Goal: Task Accomplishment & Management: Manage account settings

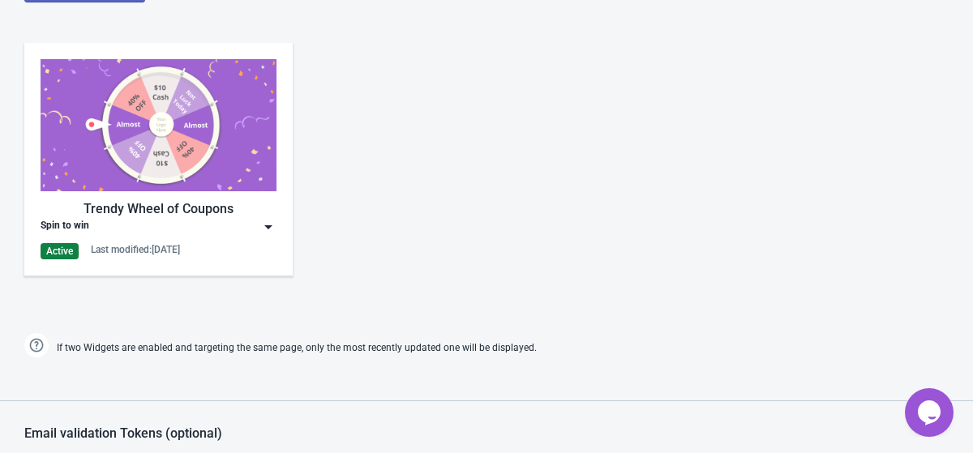
scroll to position [783, 0]
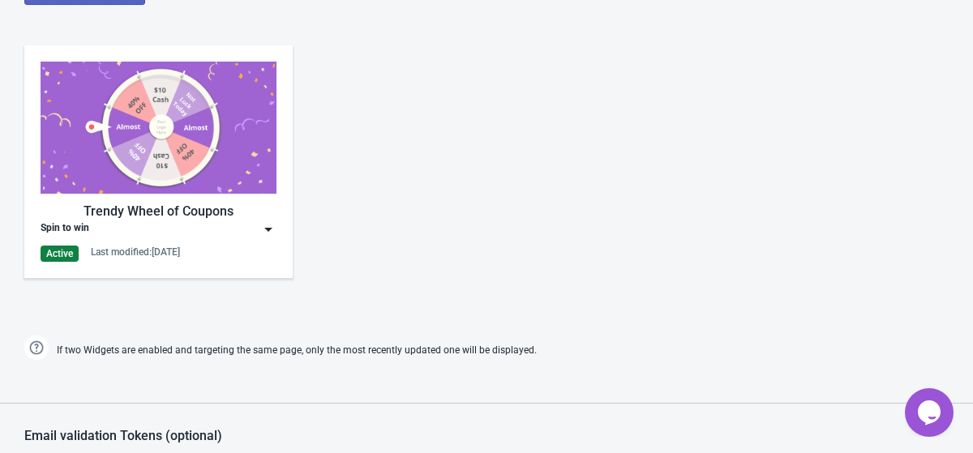
click at [255, 199] on div "Trendy Wheel of Coupons Spin to win Active Last modified: [DATE]" at bounding box center [159, 162] width 236 height 200
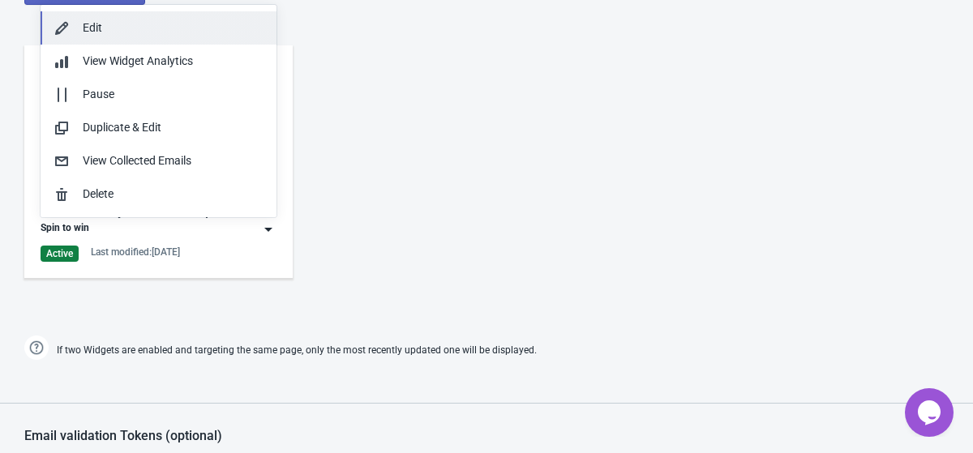
click at [199, 26] on div "Edit" at bounding box center [173, 27] width 181 height 17
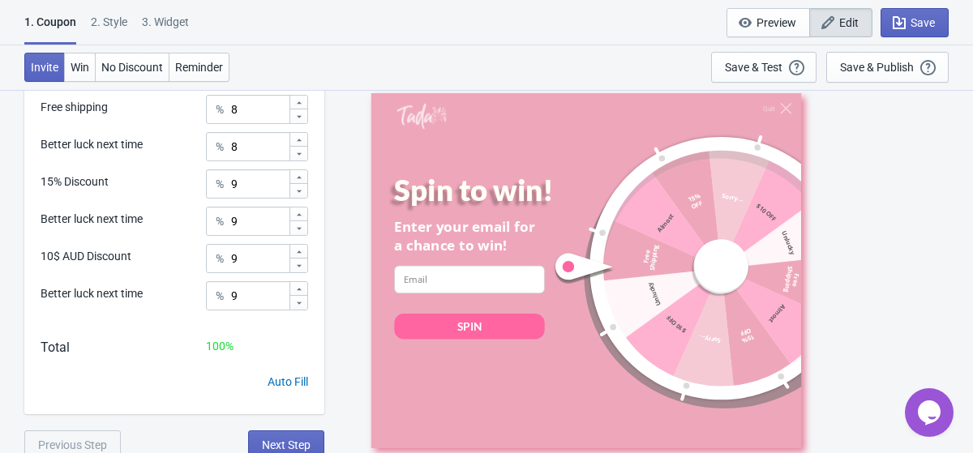
scroll to position [1222, 0]
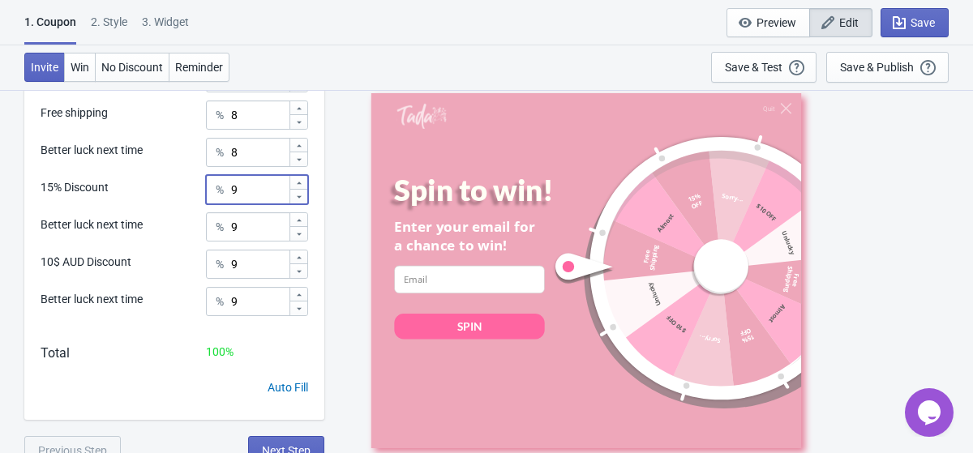
click at [299, 182] on icon at bounding box center [299, 183] width 5 height 2
click at [301, 199] on icon at bounding box center [299, 197] width 10 height 10
type input "8"
click at [300, 236] on icon at bounding box center [299, 234] width 10 height 10
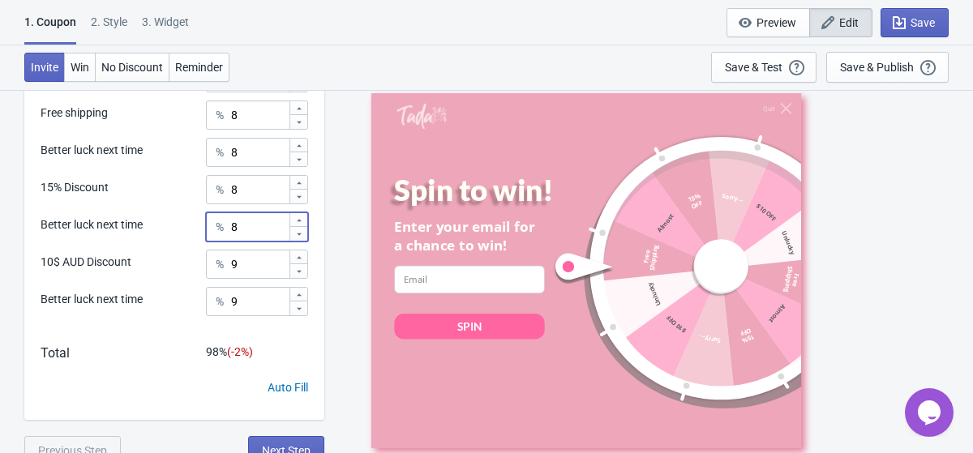
click at [300, 236] on icon at bounding box center [299, 234] width 10 height 10
click at [302, 220] on icon at bounding box center [299, 221] width 10 height 10
type input "8"
click at [302, 268] on icon at bounding box center [299, 272] width 10 height 10
type input "8"
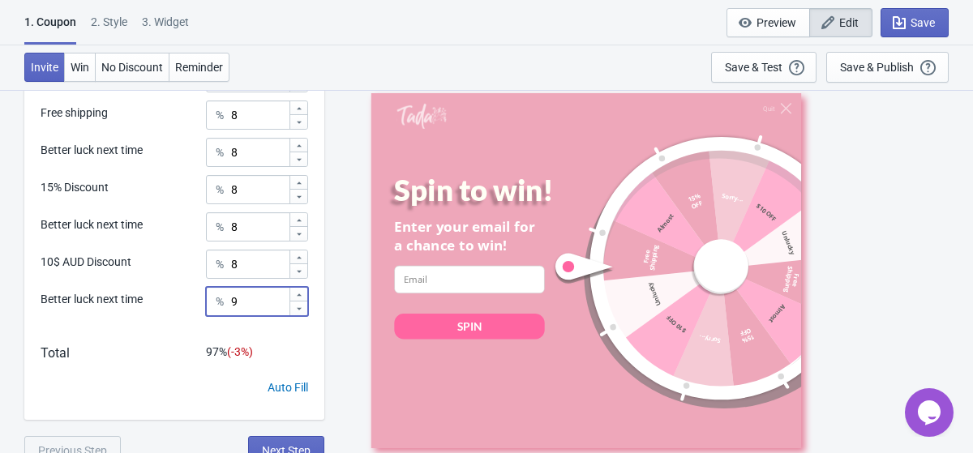
click at [301, 307] on icon at bounding box center [299, 309] width 10 height 10
type input "8"
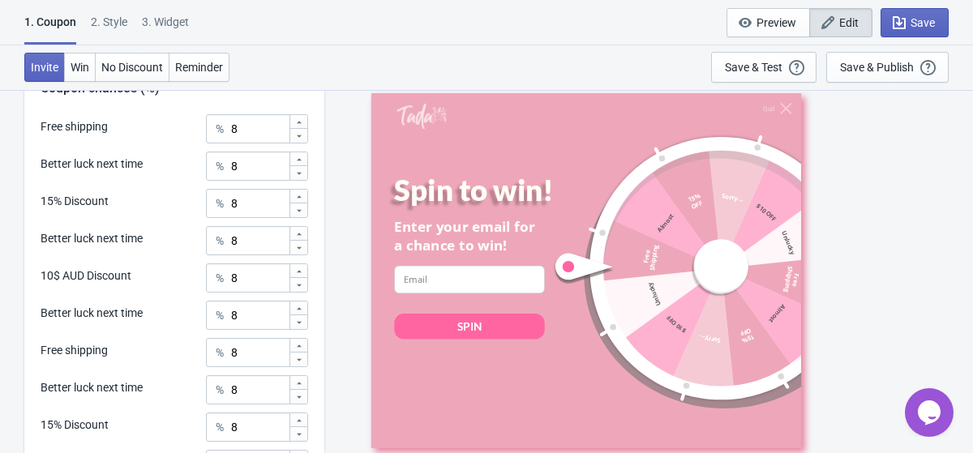
scroll to position [960, 0]
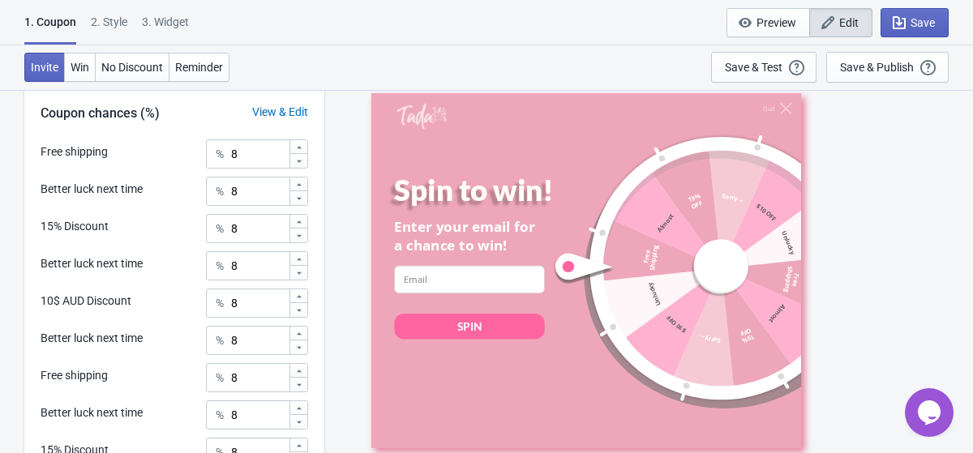
click at [302, 162] on icon at bounding box center [299, 161] width 10 height 10
type input "7"
click at [298, 235] on icon at bounding box center [299, 235] width 5 height 2
type input "7"
click at [301, 310] on icon at bounding box center [299, 311] width 10 height 10
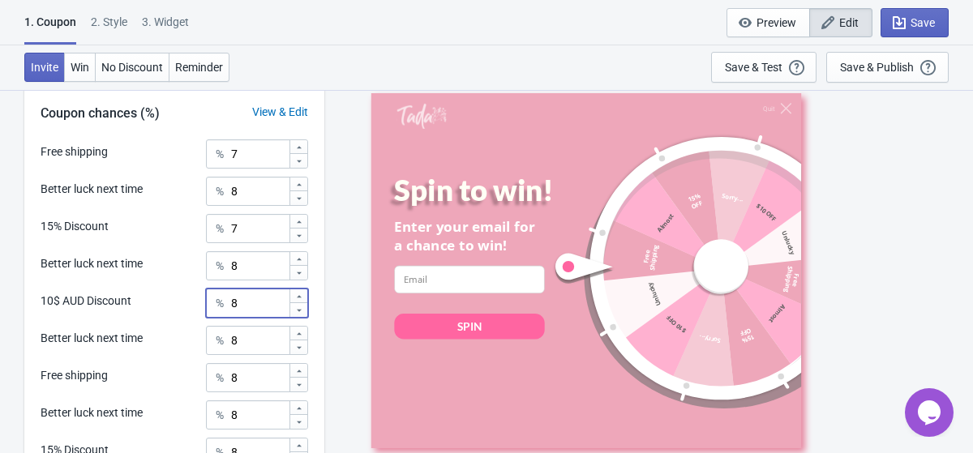
type input "7"
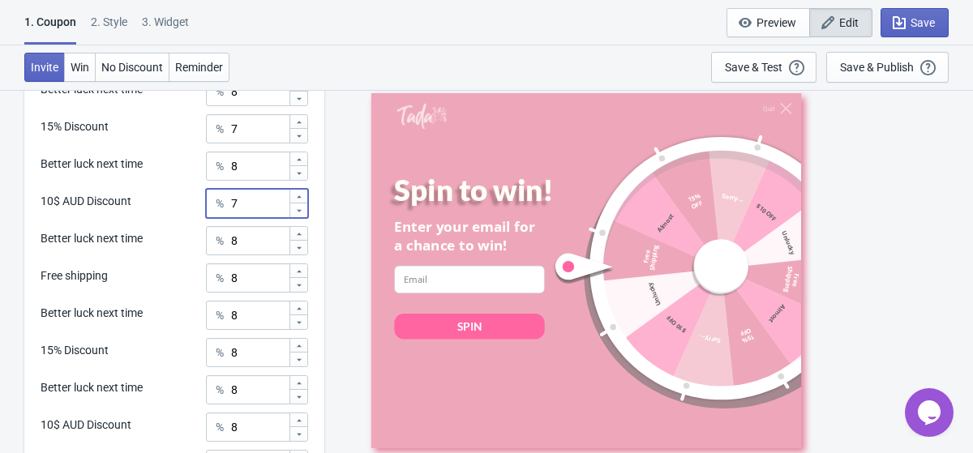
scroll to position [1060, 0]
click at [300, 289] on icon at bounding box center [299, 285] width 10 height 10
type input "7"
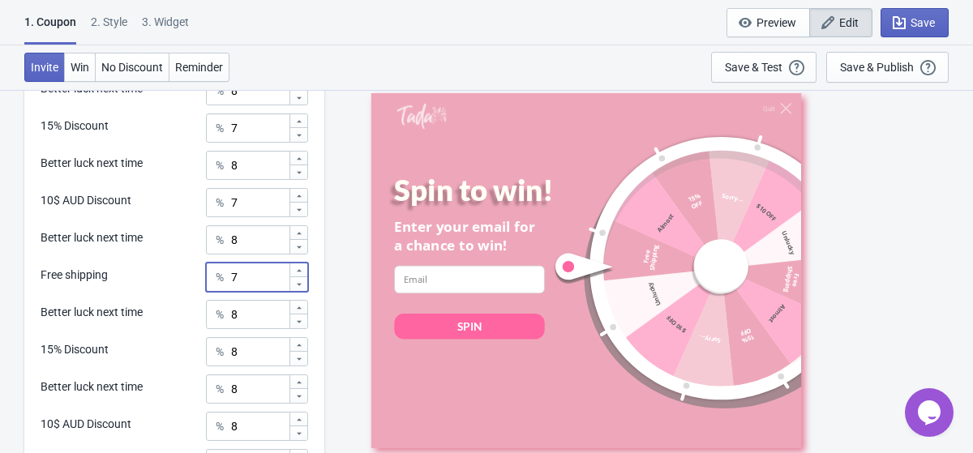
click at [302, 362] on icon at bounding box center [299, 359] width 10 height 10
type input "7"
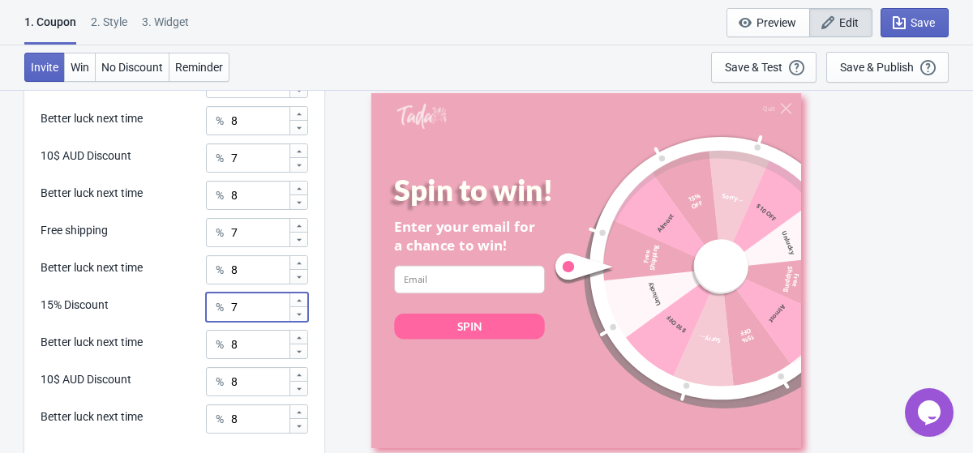
scroll to position [1106, 0]
click at [298, 389] on icon at bounding box center [299, 388] width 10 height 10
type input "7"
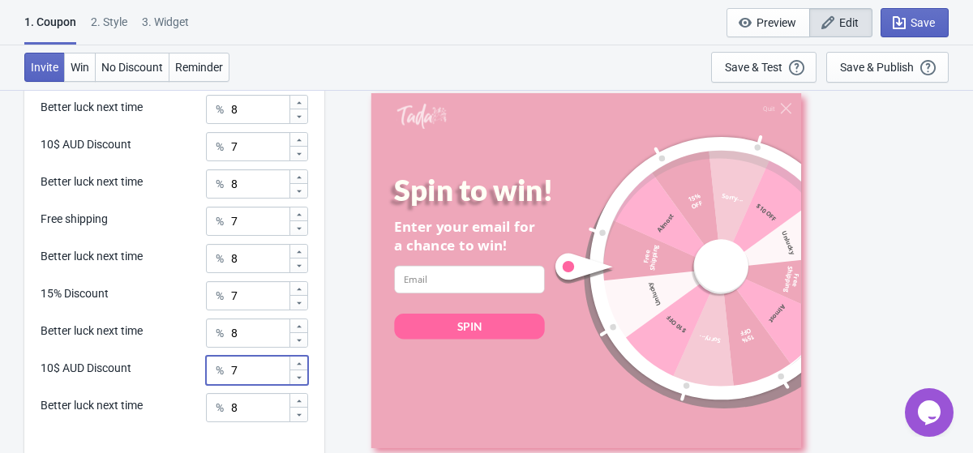
scroll to position [1118, 0]
click at [336, 376] on div "Quit Spin to win! Enter your email for a chance to win! email-input SPIN Free S…" at bounding box center [648, 270] width 632 height 363
click at [296, 303] on icon at bounding box center [299, 302] width 10 height 10
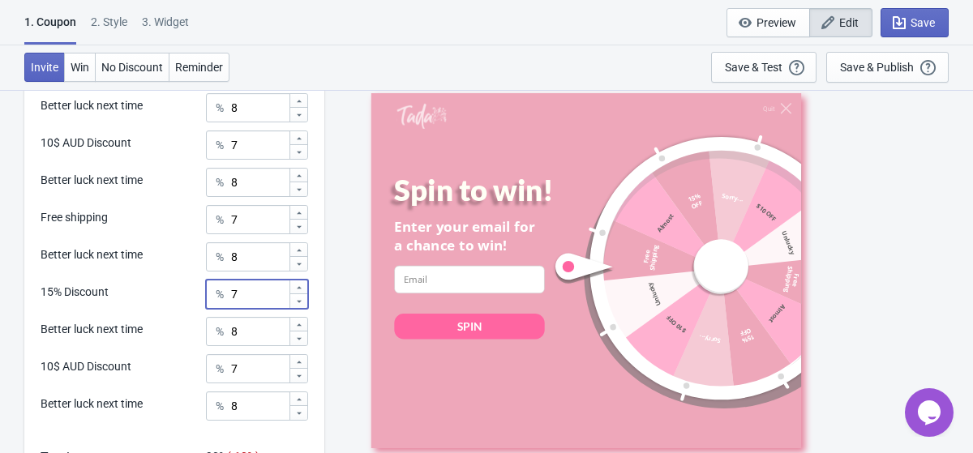
type input "6"
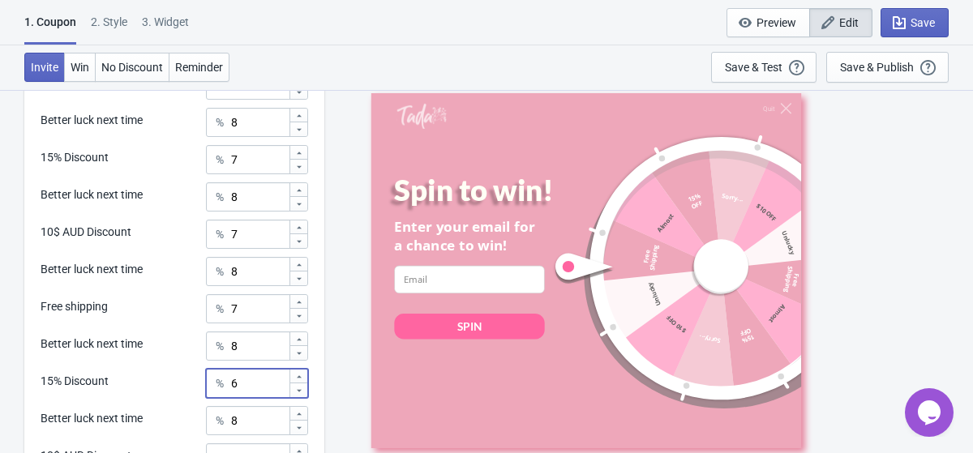
scroll to position [1028, 0]
click at [299, 166] on icon at bounding box center [299, 168] width 10 height 10
type input "5"
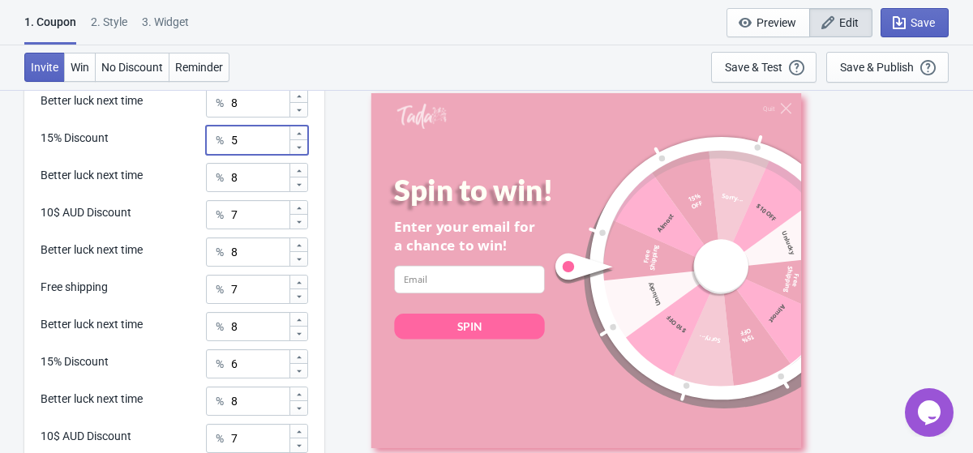
scroll to position [1051, 0]
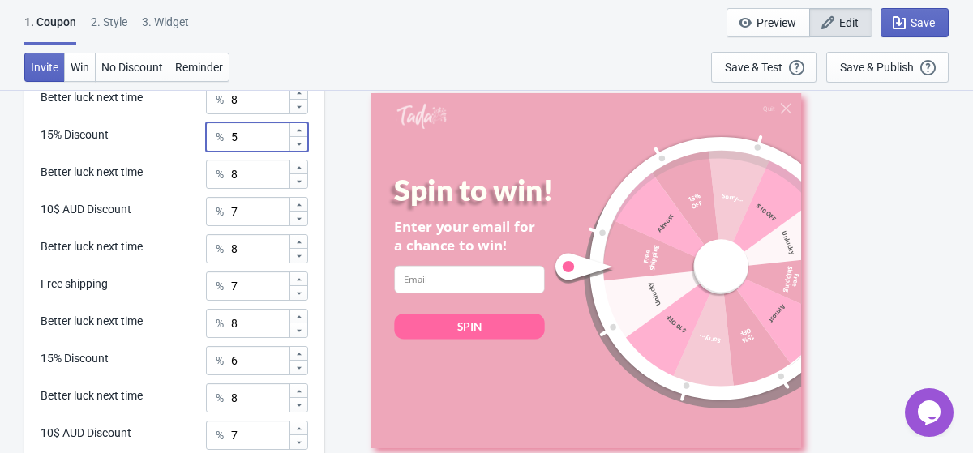
click at [303, 368] on div at bounding box center [298, 367] width 18 height 15
type input "5"
click at [341, 356] on div "Quit Spin to win! Enter your email for a chance to win! email-input SPIN Free S…" at bounding box center [648, 270] width 632 height 363
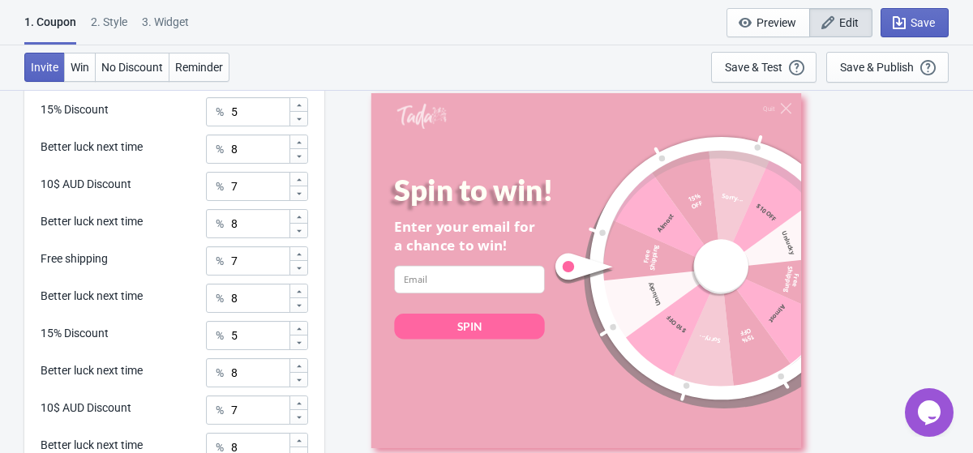
scroll to position [1087, 0]
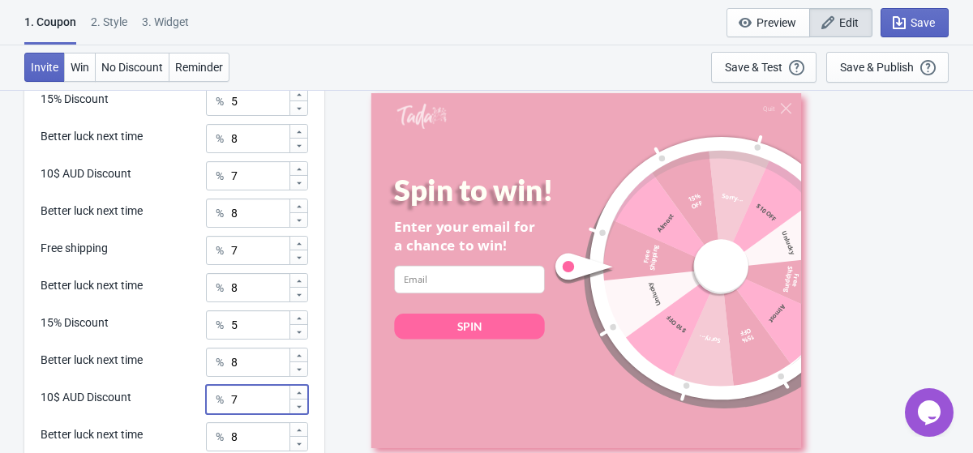
click at [299, 407] on icon at bounding box center [299, 406] width 5 height 2
type input "6"
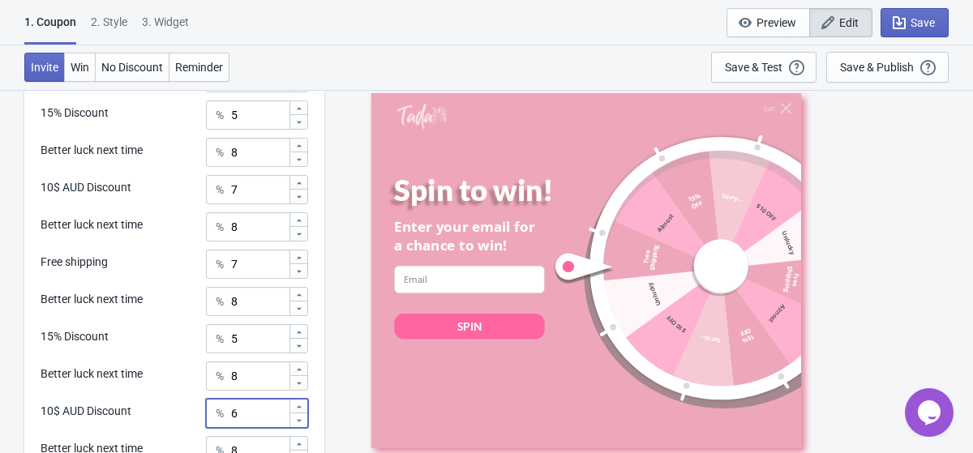
scroll to position [1069, 0]
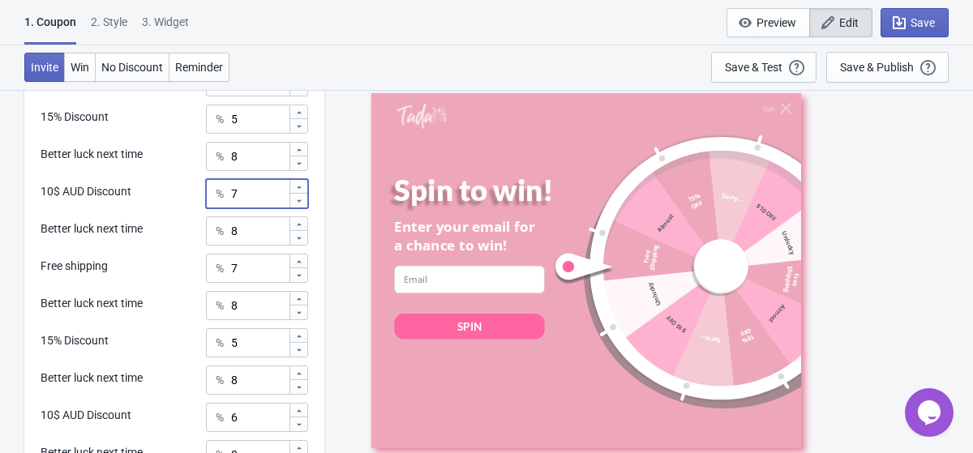
click at [300, 203] on icon at bounding box center [299, 201] width 10 height 10
type input "6"
click at [336, 233] on div "Quit Spin to win! Enter your email for a chance to win! email-input SPIN Free S…" at bounding box center [648, 270] width 632 height 363
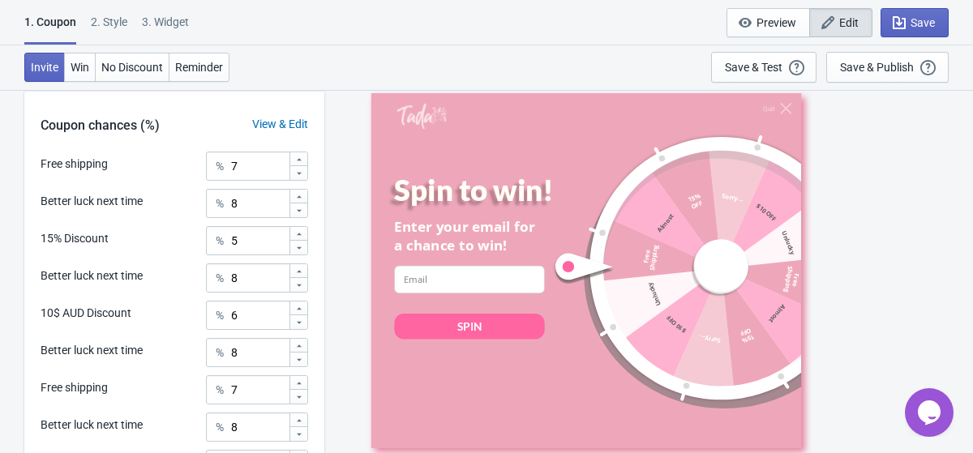
scroll to position [944, 0]
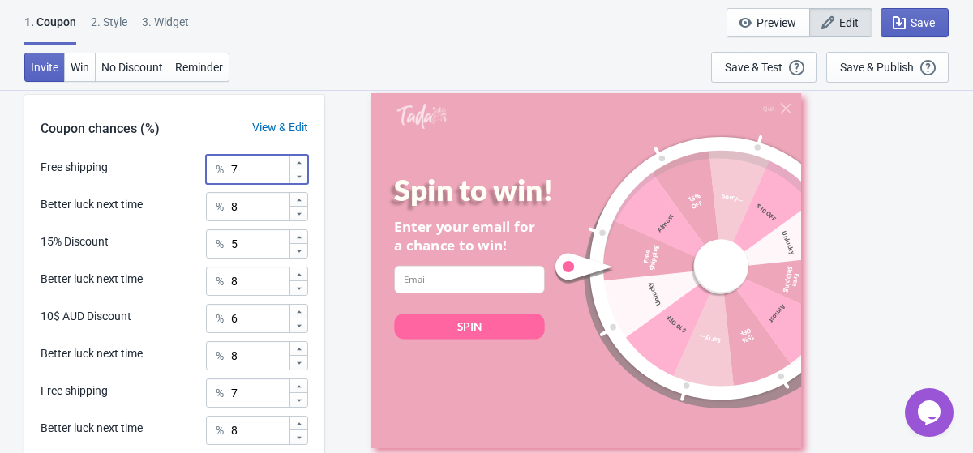
click at [304, 177] on div at bounding box center [298, 176] width 18 height 15
type input "6"
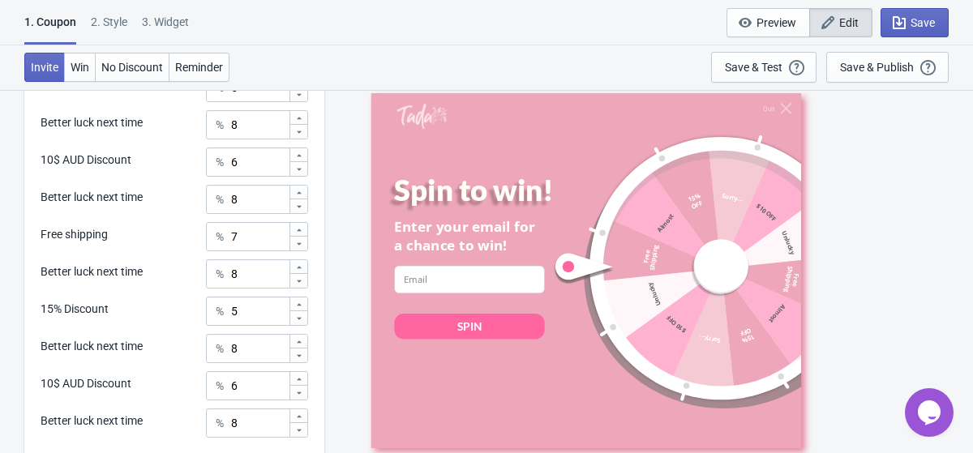
scroll to position [1102, 0]
click at [302, 243] on icon at bounding box center [299, 243] width 10 height 10
type input "6"
click at [354, 292] on div "Quit Spin to win! Enter your email for a chance to win! email-input SPIN Free S…" at bounding box center [648, 270] width 632 height 363
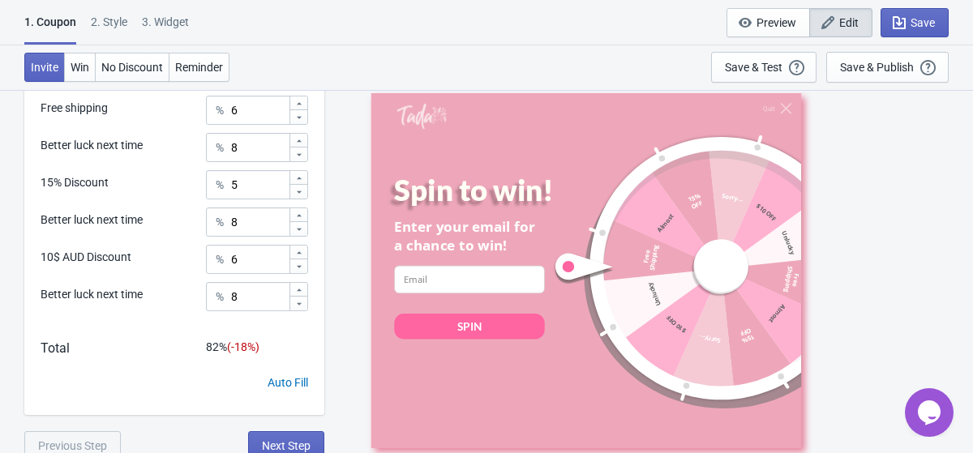
scroll to position [1235, 0]
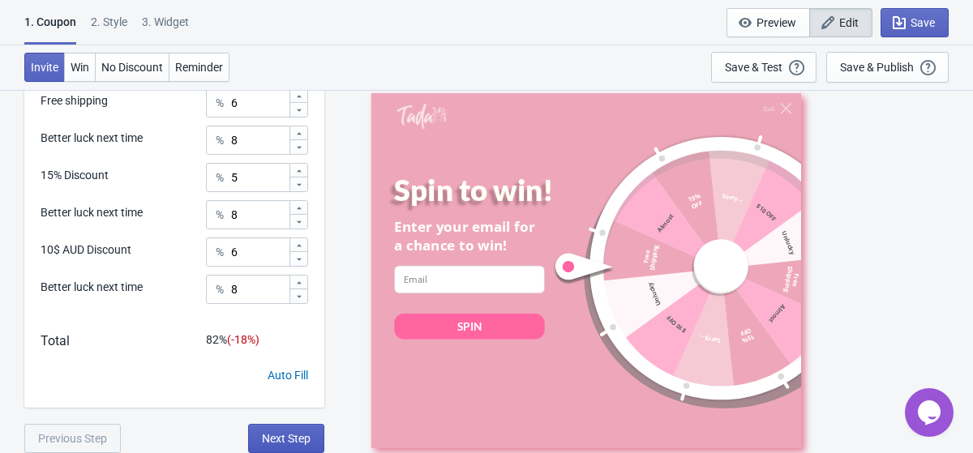
click at [298, 426] on button "Next Step" at bounding box center [286, 438] width 76 height 29
click at [896, 22] on icon "button" at bounding box center [899, 23] width 16 height 16
click at [906, 22] on span "Save" at bounding box center [914, 23] width 41 height 16
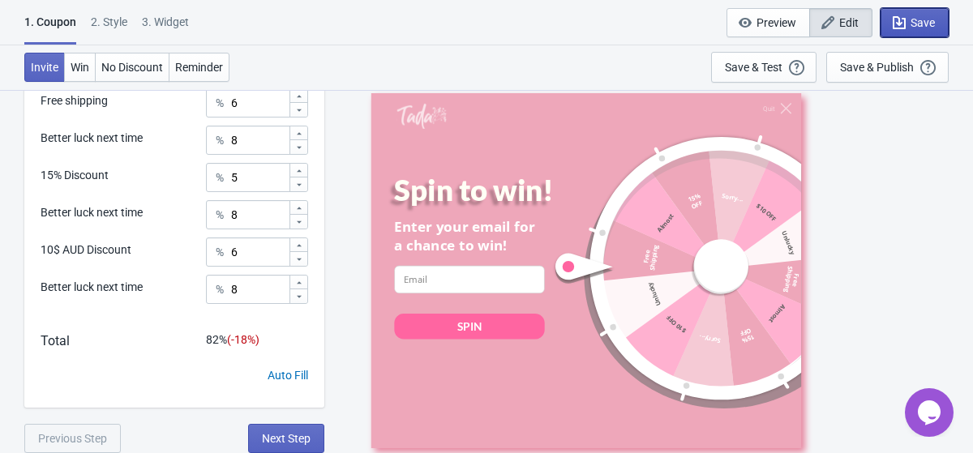
click at [905, 25] on icon "button" at bounding box center [899, 23] width 16 height 16
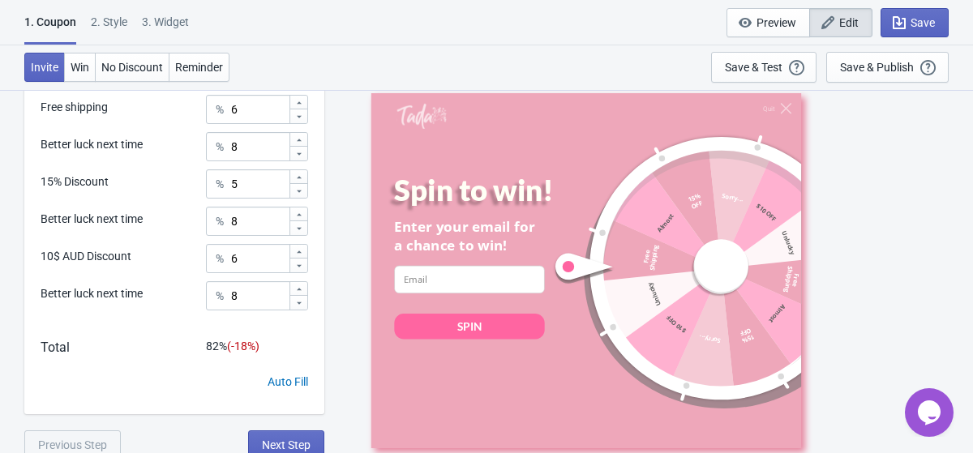
scroll to position [1244, 0]
click at [299, 383] on div "Auto Fill" at bounding box center [288, 383] width 41 height 17
type input "8"
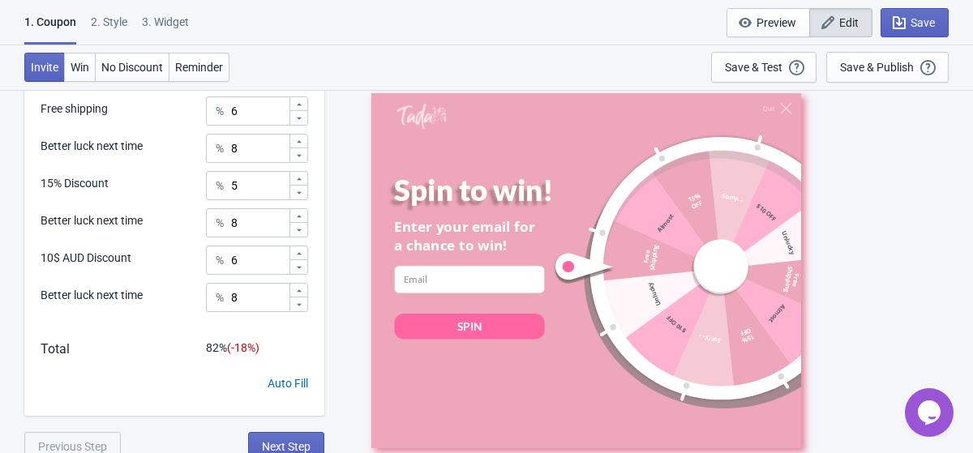
type input "8"
type input "9"
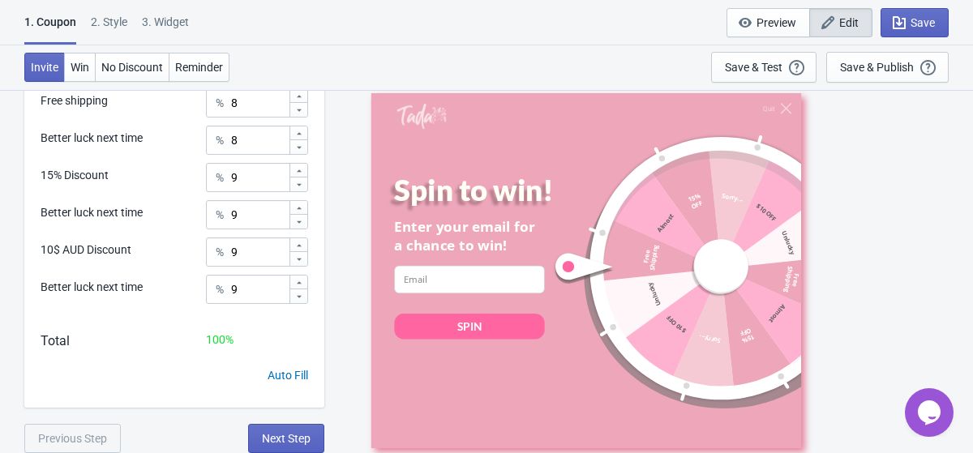
scroll to position [1227, 0]
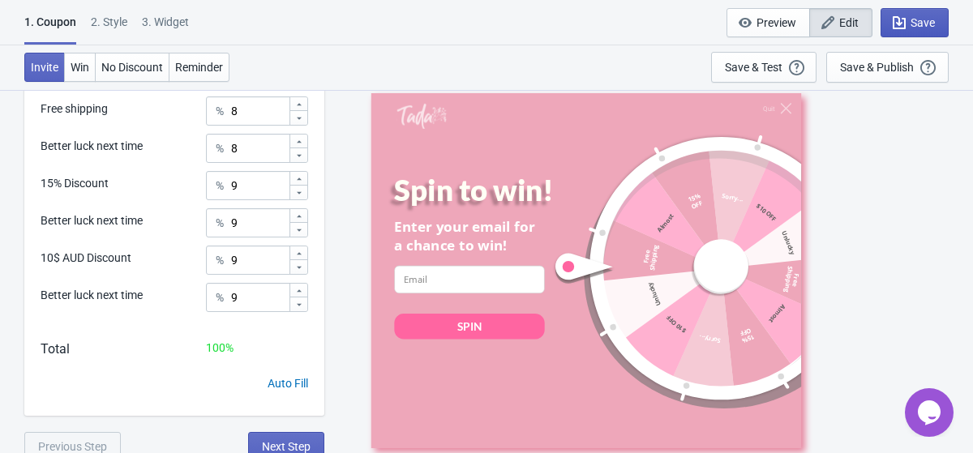
click at [897, 24] on icon "button" at bounding box center [899, 22] width 13 height 13
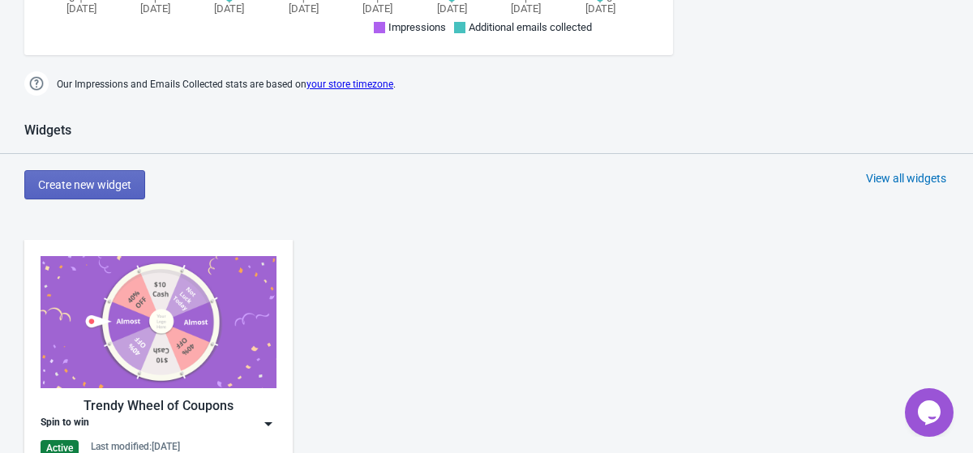
scroll to position [580, 0]
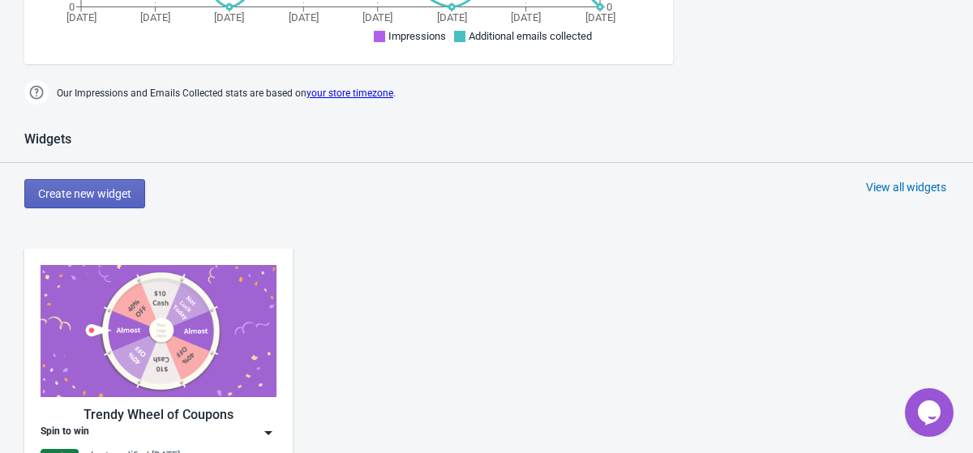
click at [175, 339] on img at bounding box center [159, 331] width 236 height 132
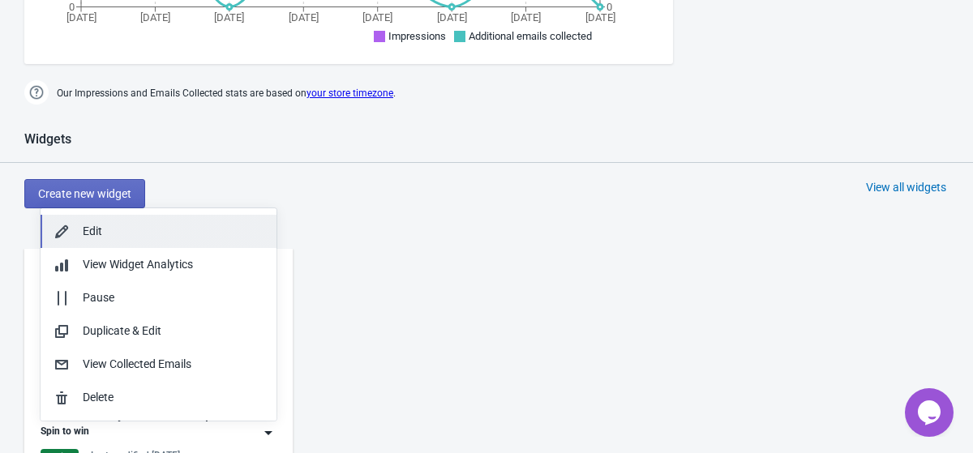
click at [125, 236] on div "Edit" at bounding box center [173, 231] width 181 height 17
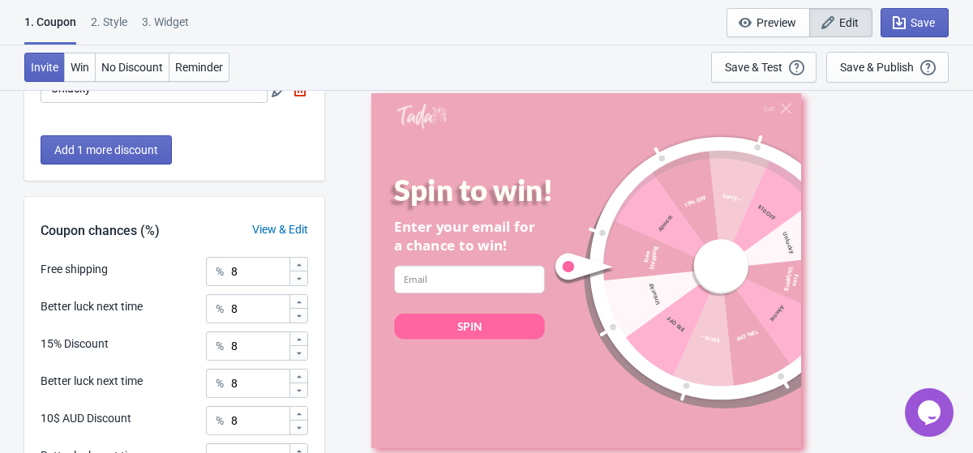
scroll to position [876, 0]
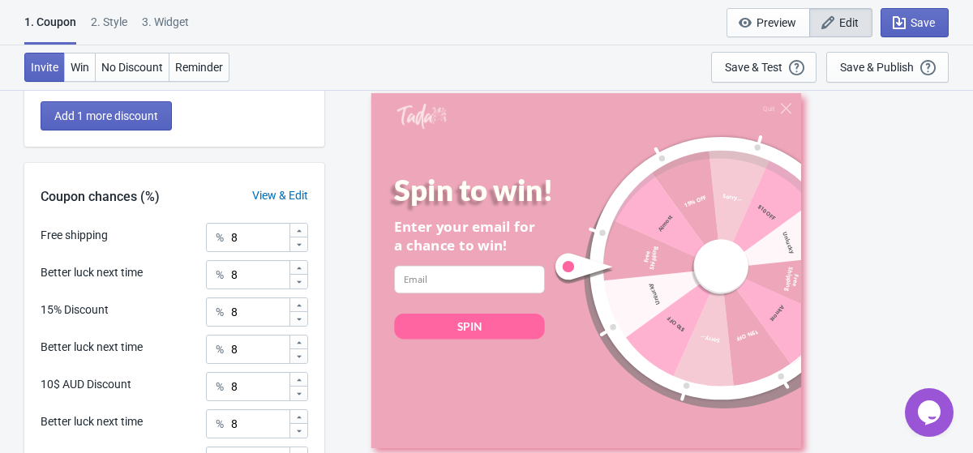
click at [297, 252] on div "Free shipping % 8 Better luck next time % 8 15% Discount % 8 Better luck next t…" at bounding box center [174, 448] width 300 height 451
click at [298, 246] on icon at bounding box center [299, 245] width 10 height 10
type input "7"
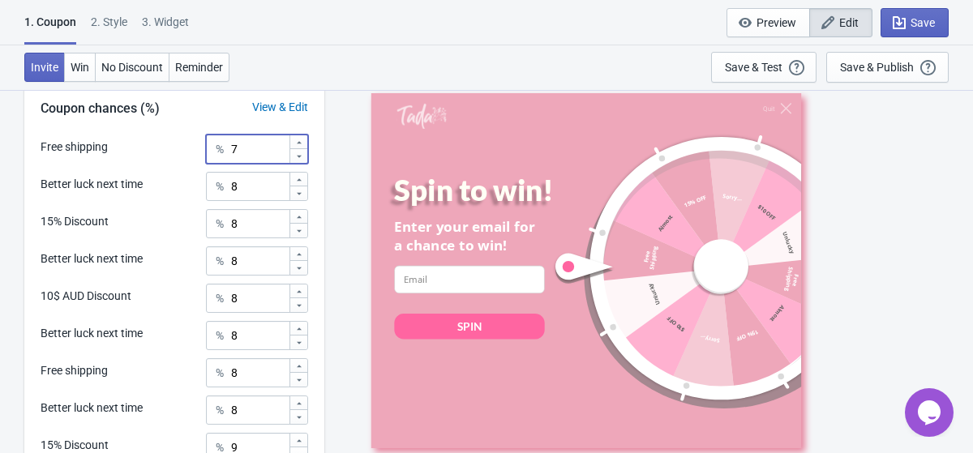
scroll to position [978, 0]
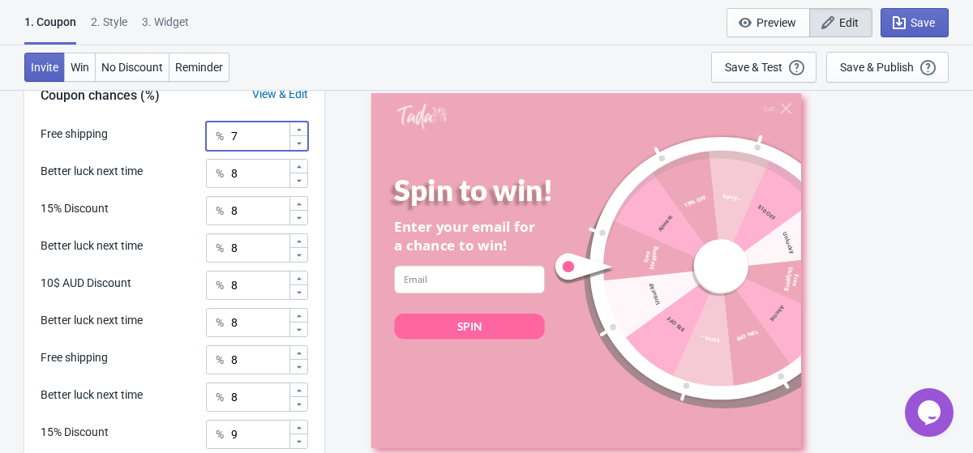
click at [302, 368] on icon at bounding box center [299, 367] width 10 height 10
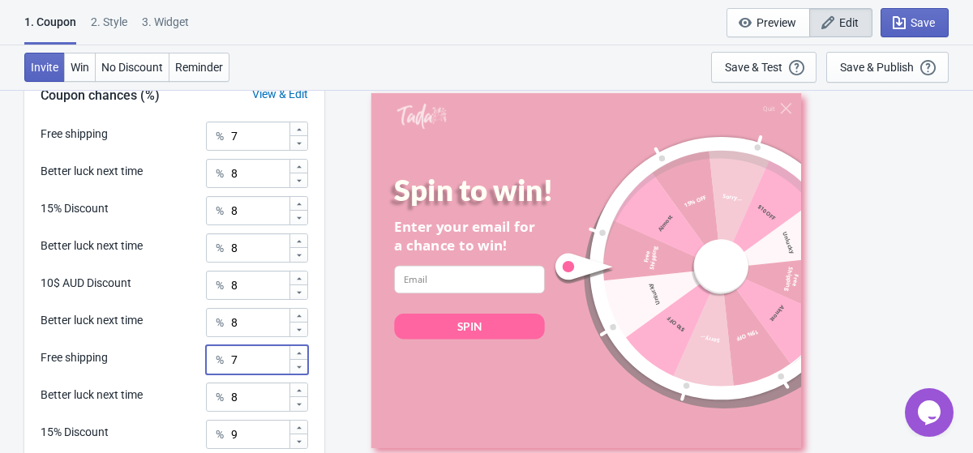
click at [302, 368] on icon at bounding box center [299, 367] width 10 height 10
type input "6"
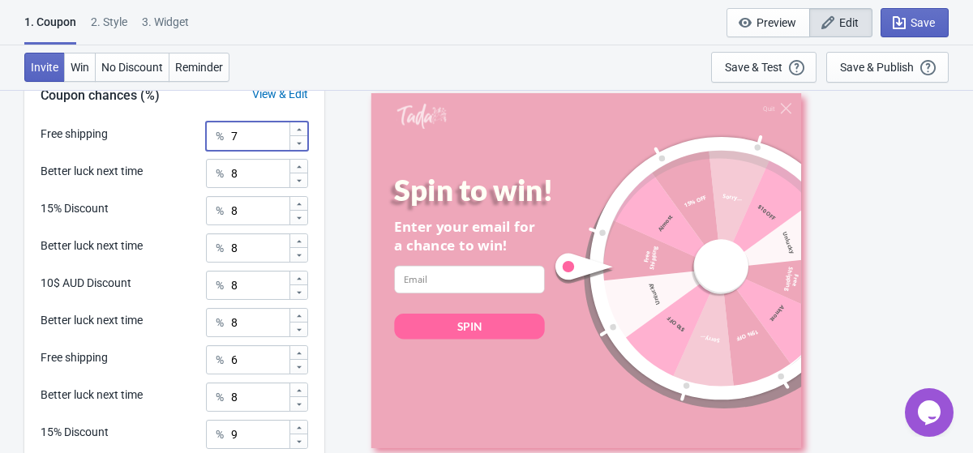
click at [299, 147] on icon at bounding box center [299, 144] width 10 height 10
type input "6"
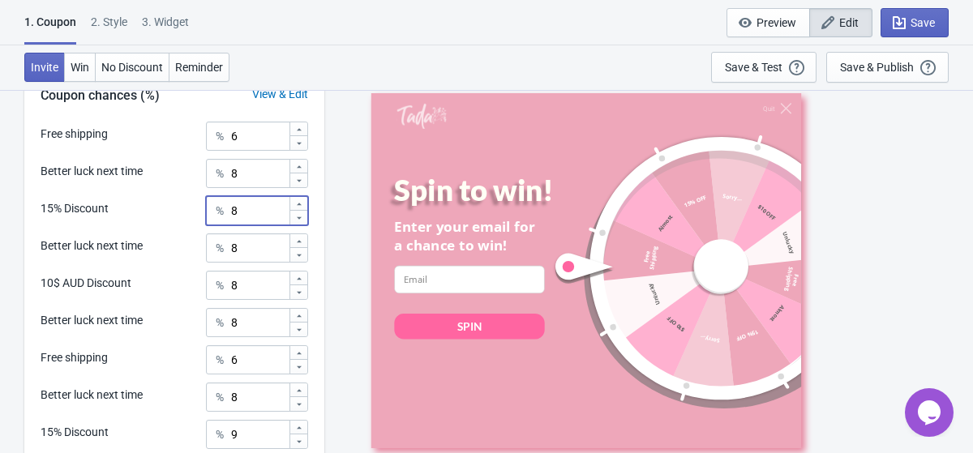
click at [302, 216] on icon at bounding box center [299, 218] width 10 height 10
click at [301, 201] on icon at bounding box center [299, 204] width 10 height 10
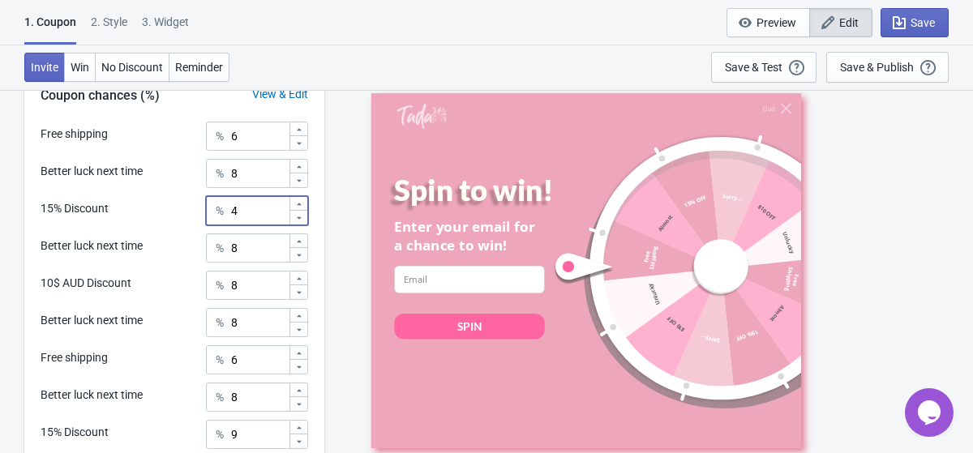
type input "5"
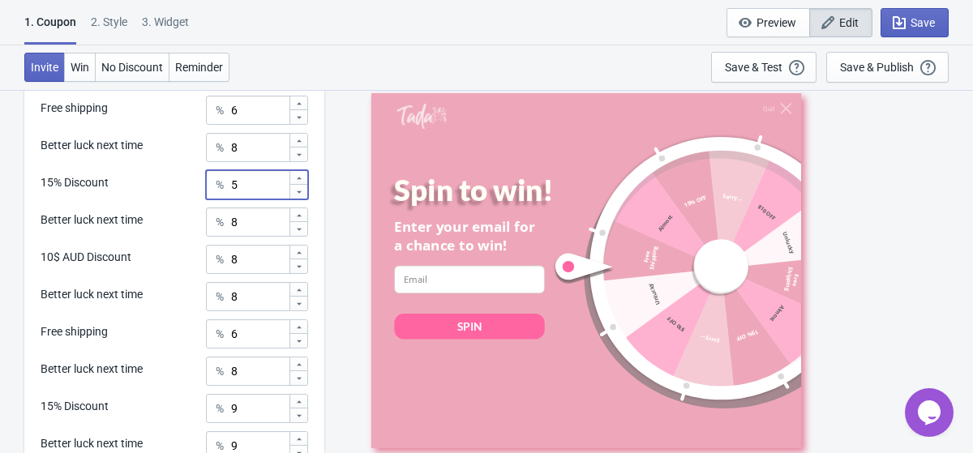
scroll to position [1008, 0]
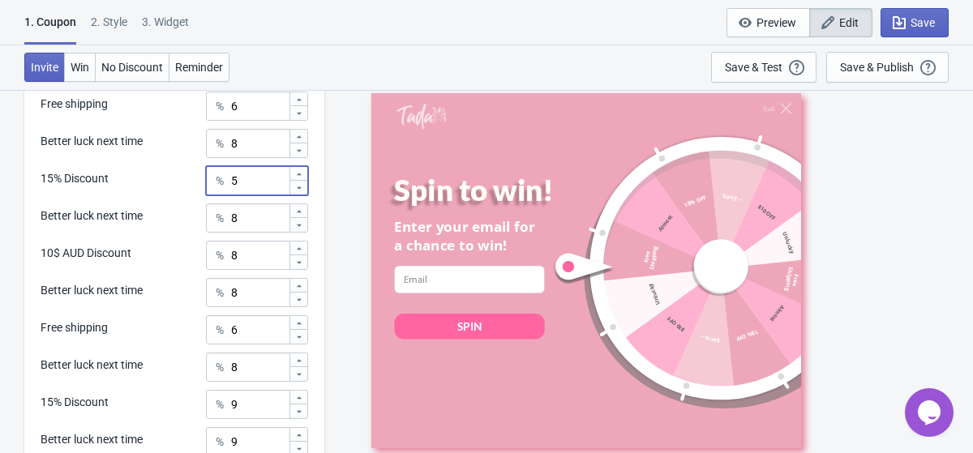
click at [300, 413] on icon at bounding box center [299, 412] width 10 height 10
type input "5"
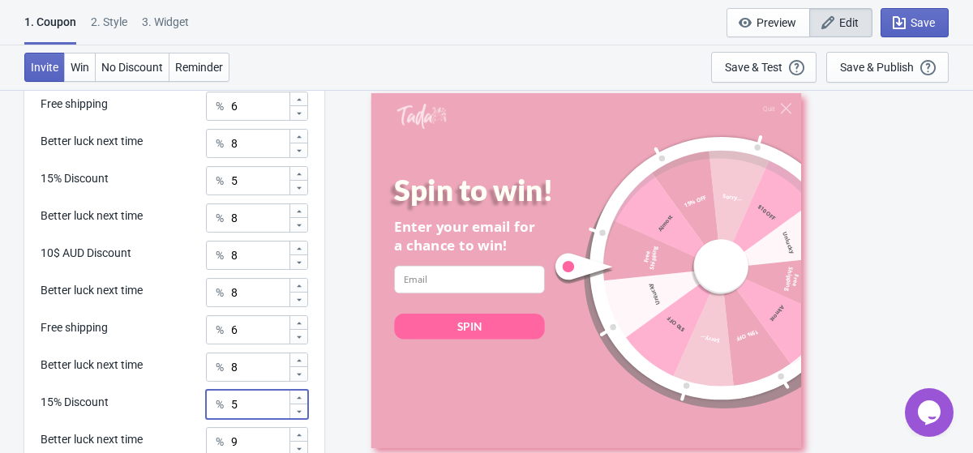
click at [302, 265] on icon at bounding box center [299, 263] width 10 height 10
type input "6"
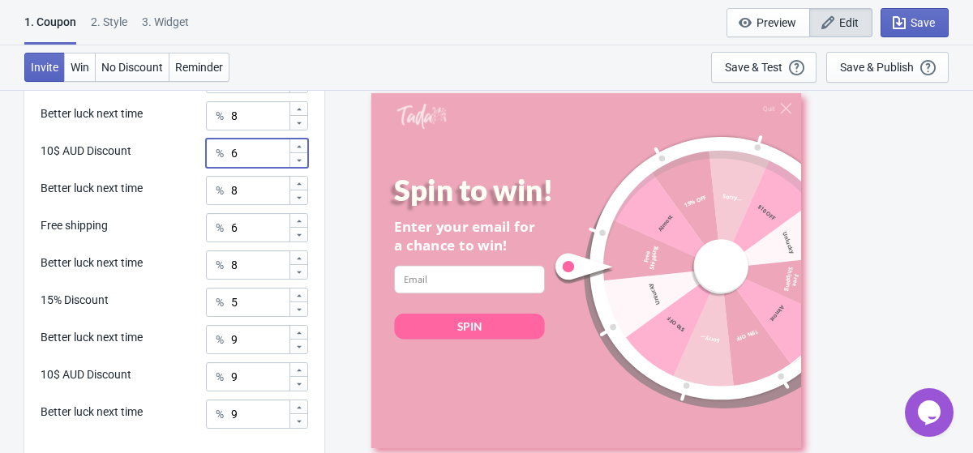
scroll to position [1117, 0]
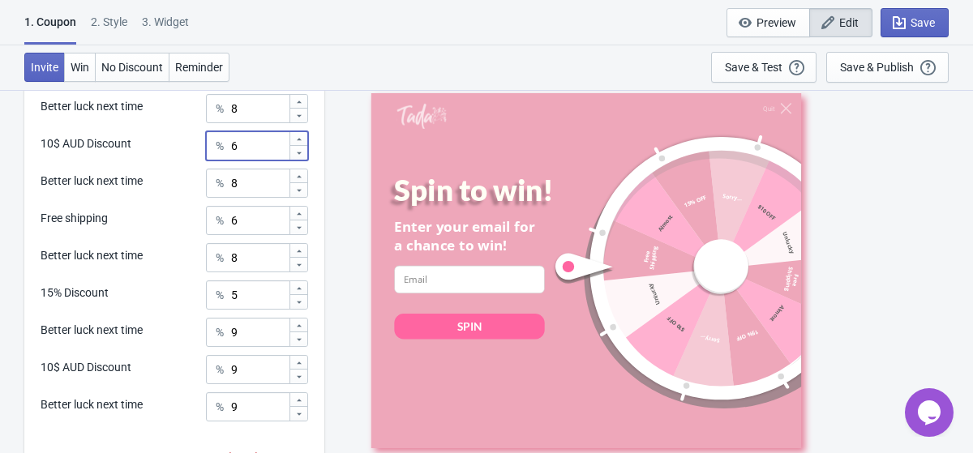
click at [300, 380] on icon at bounding box center [299, 377] width 10 height 10
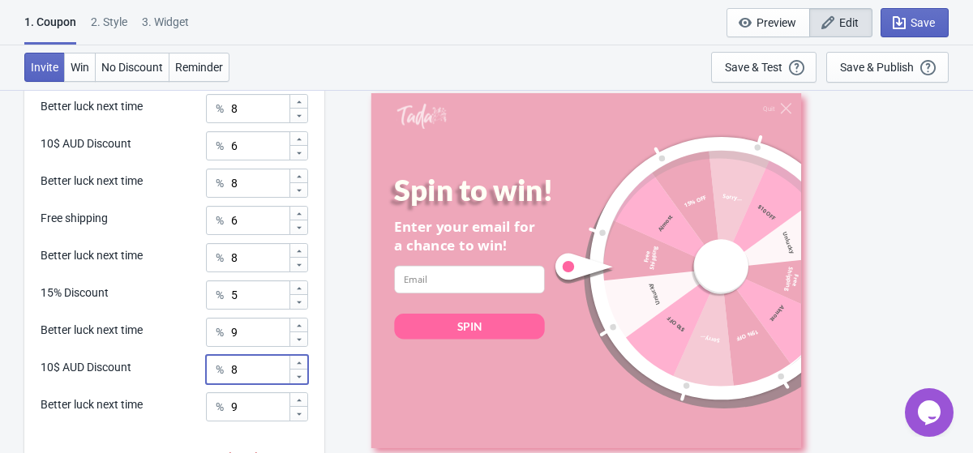
click at [300, 380] on icon at bounding box center [299, 377] width 10 height 10
type input "7"
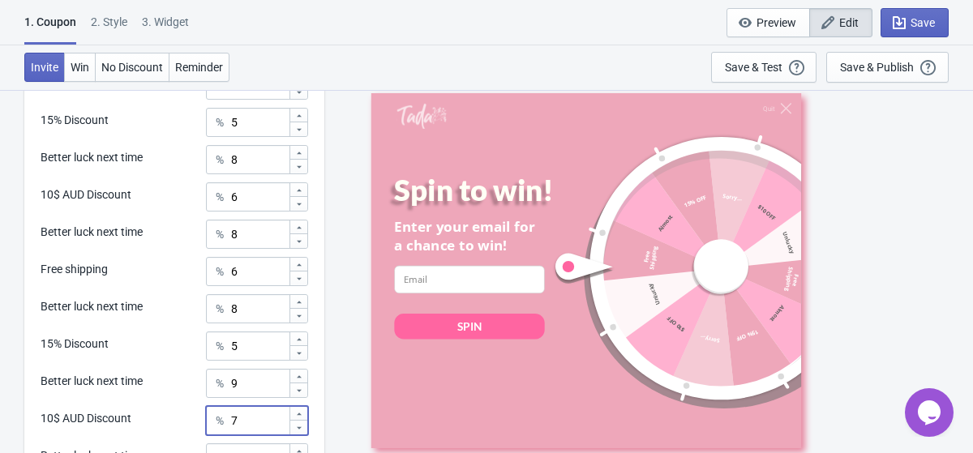
scroll to position [1062, 0]
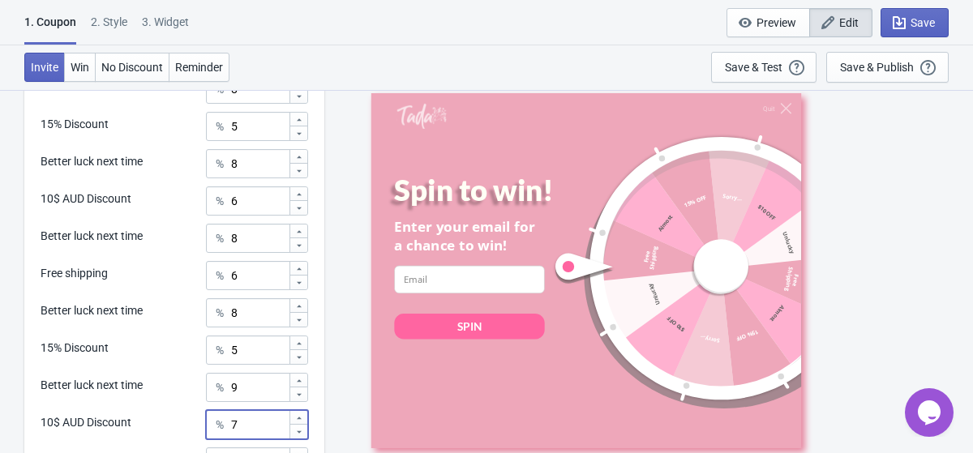
click at [305, 306] on div at bounding box center [298, 306] width 18 height 14
type input "9"
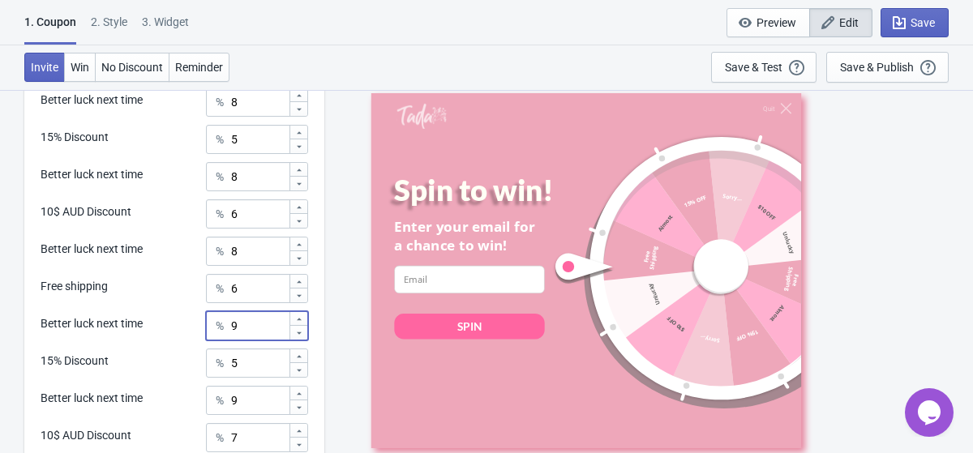
scroll to position [1046, 0]
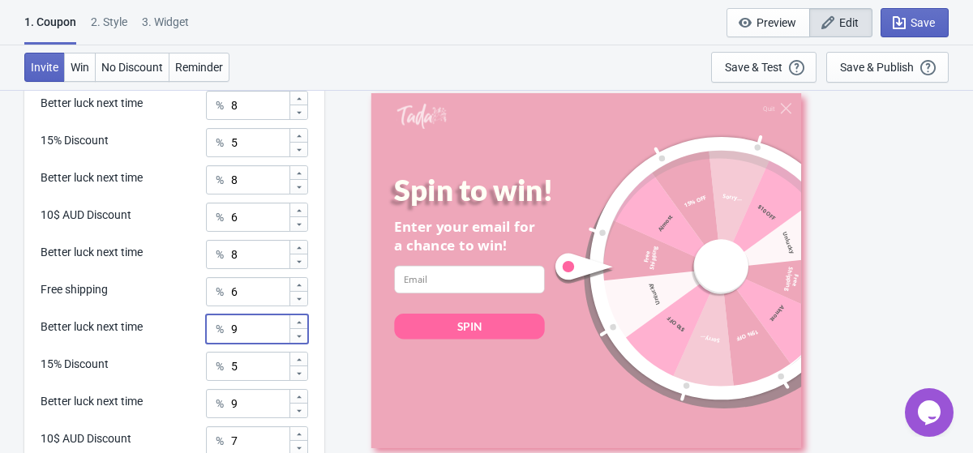
click at [302, 246] on icon at bounding box center [299, 248] width 10 height 10
type input "9"
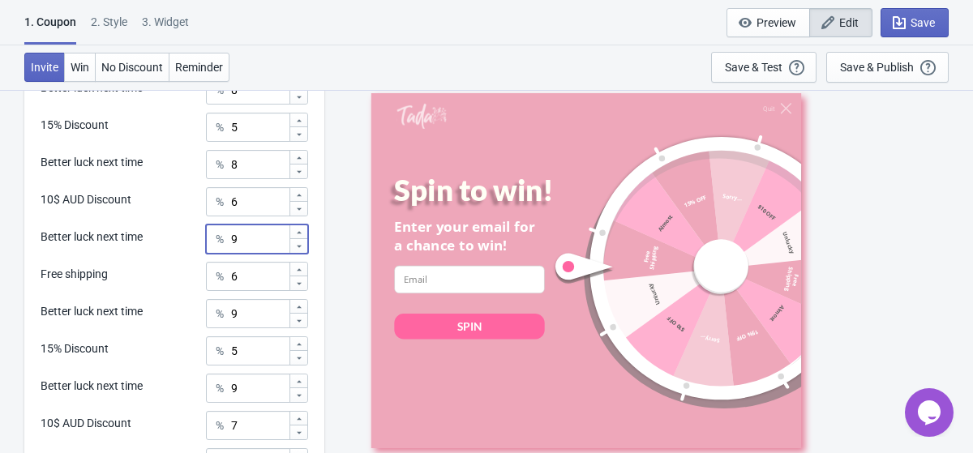
scroll to position [1037, 0]
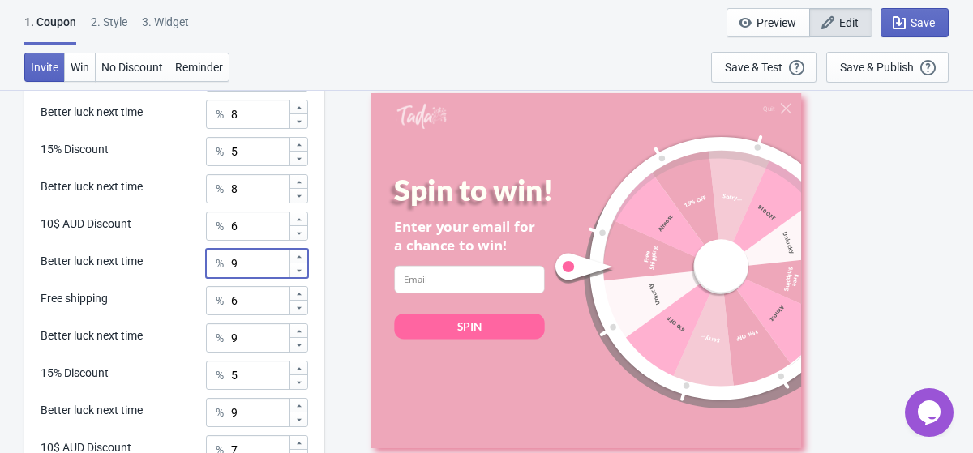
click at [298, 184] on icon at bounding box center [299, 183] width 10 height 10
type input "9"
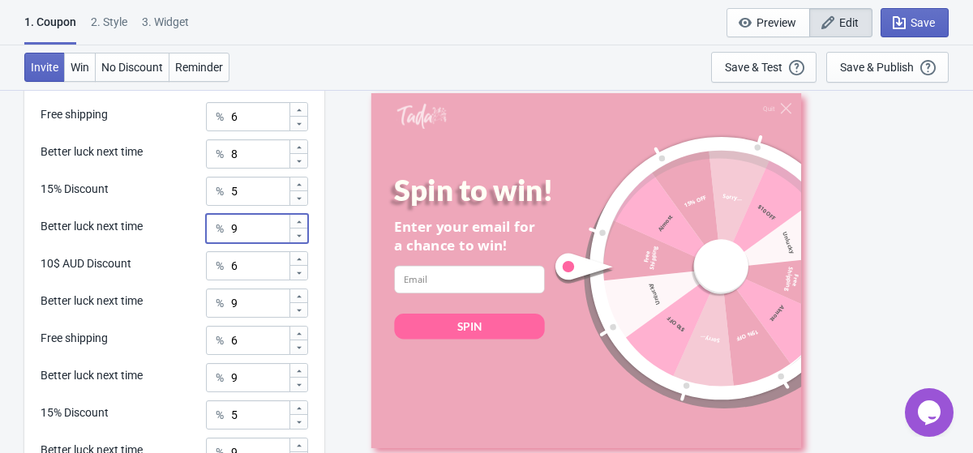
scroll to position [995, 0]
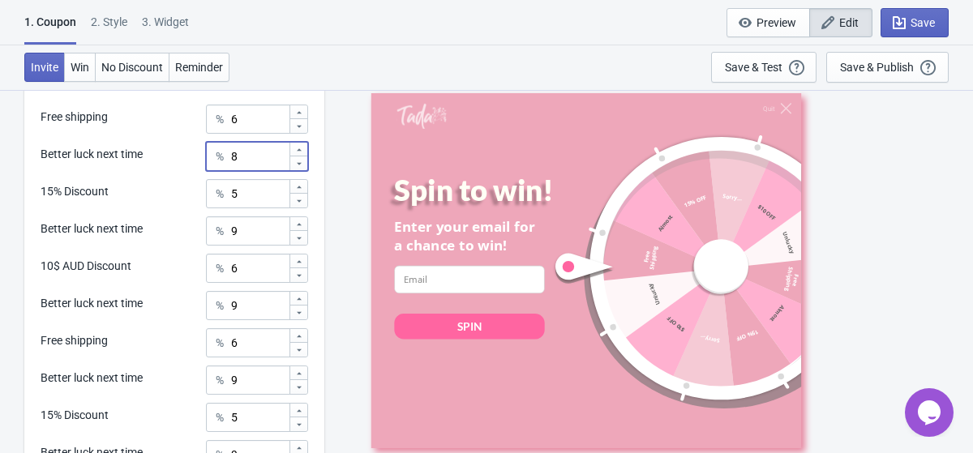
click at [299, 152] on icon at bounding box center [299, 150] width 10 height 10
type input "9"
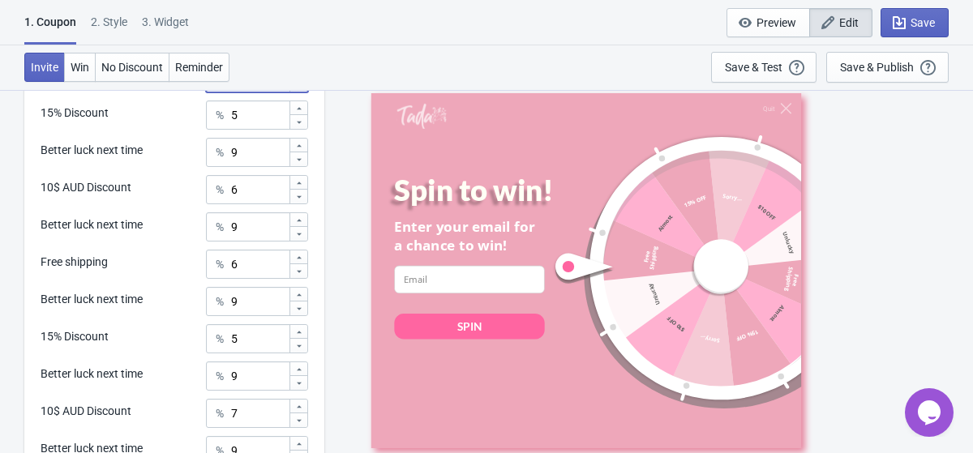
scroll to position [1075, 0]
click at [302, 417] on icon at bounding box center [299, 419] width 10 height 10
type input "6"
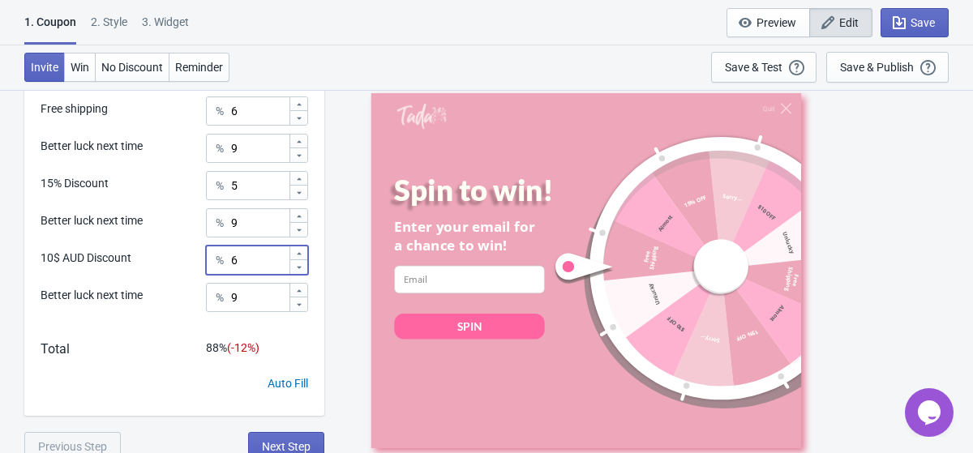
scroll to position [1229, 0]
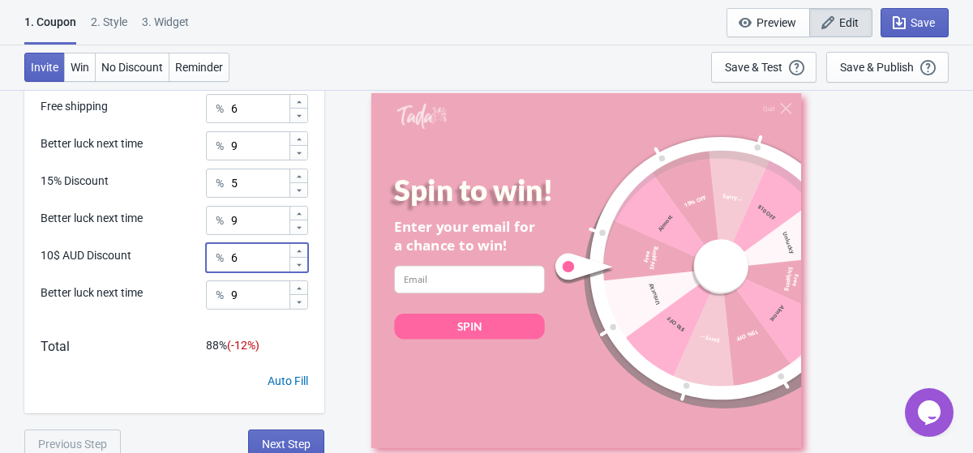
click at [296, 292] on icon at bounding box center [299, 289] width 10 height 10
type input "10"
click at [302, 213] on icon at bounding box center [299, 214] width 10 height 10
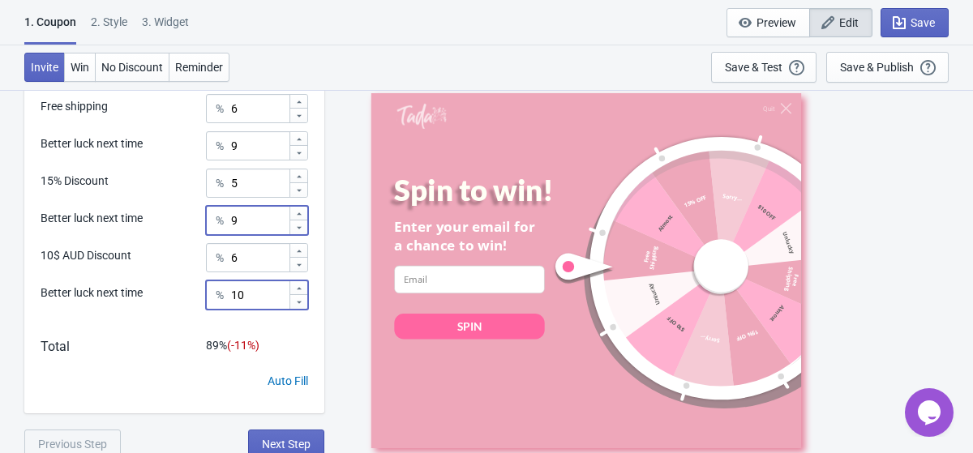
type input "10"
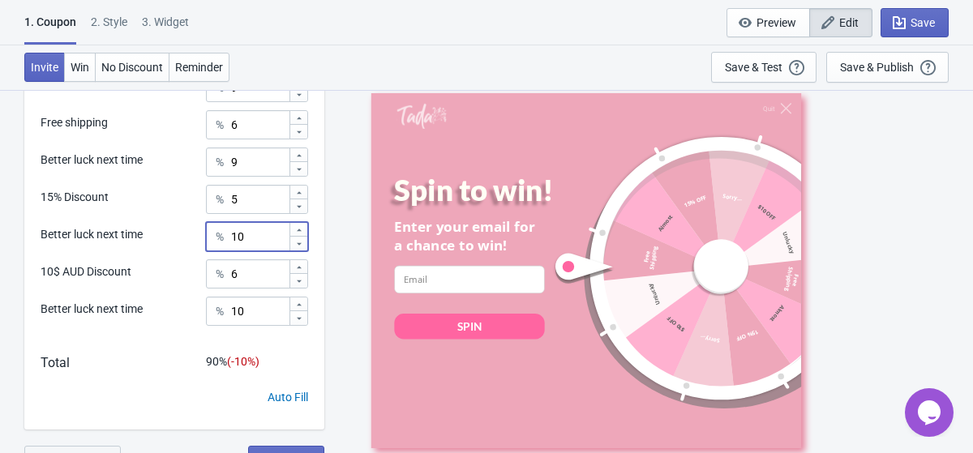
scroll to position [1206, 0]
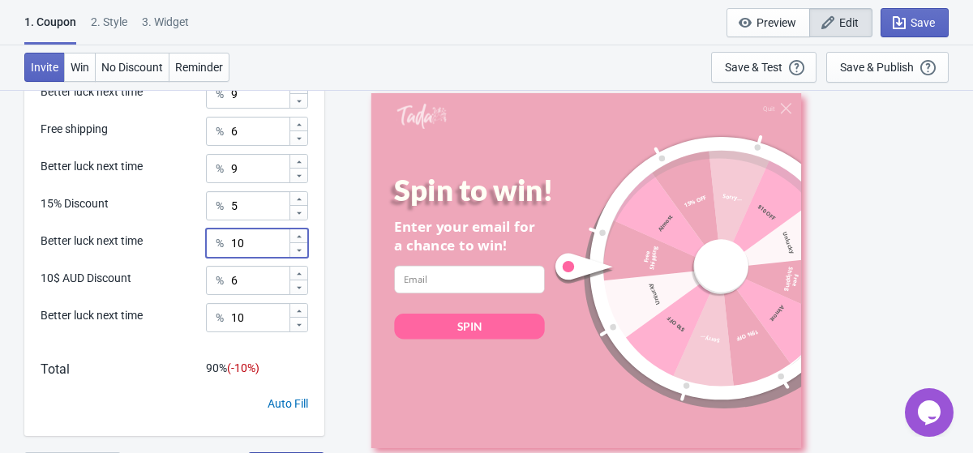
click at [299, 157] on icon at bounding box center [299, 162] width 10 height 10
type input "10"
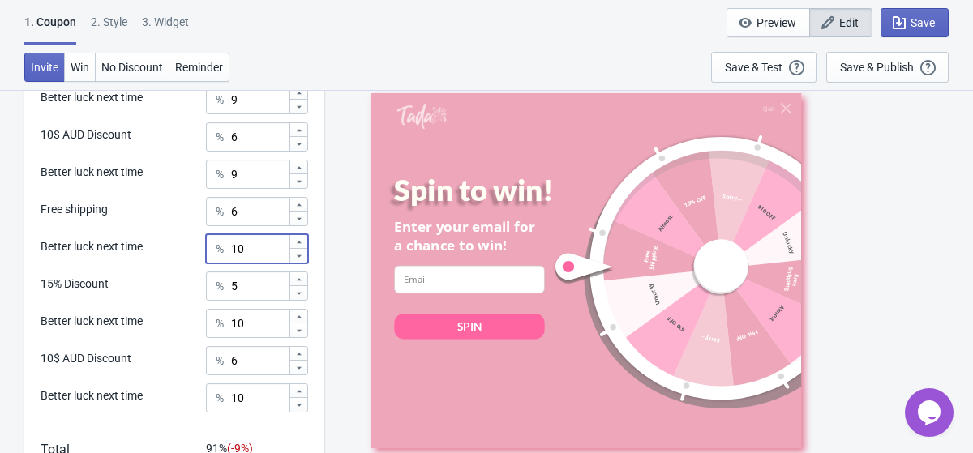
scroll to position [1124, 0]
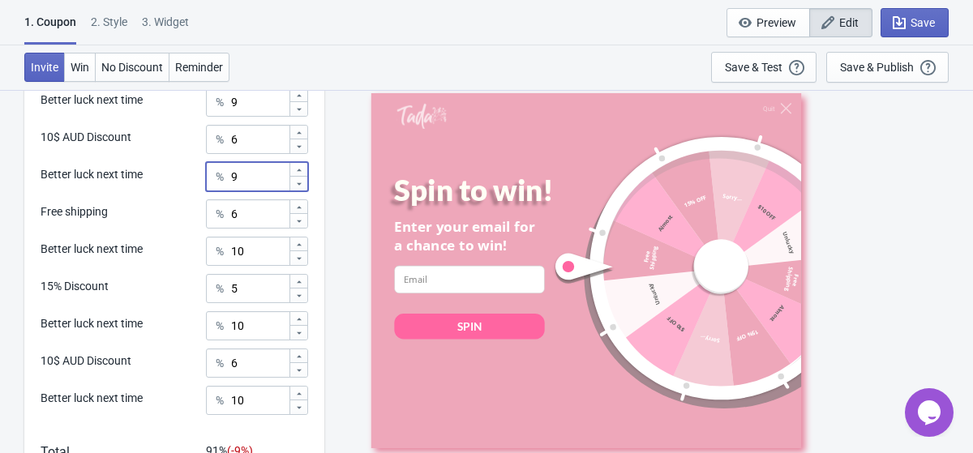
click at [302, 172] on icon at bounding box center [299, 170] width 10 height 10
type input "10"
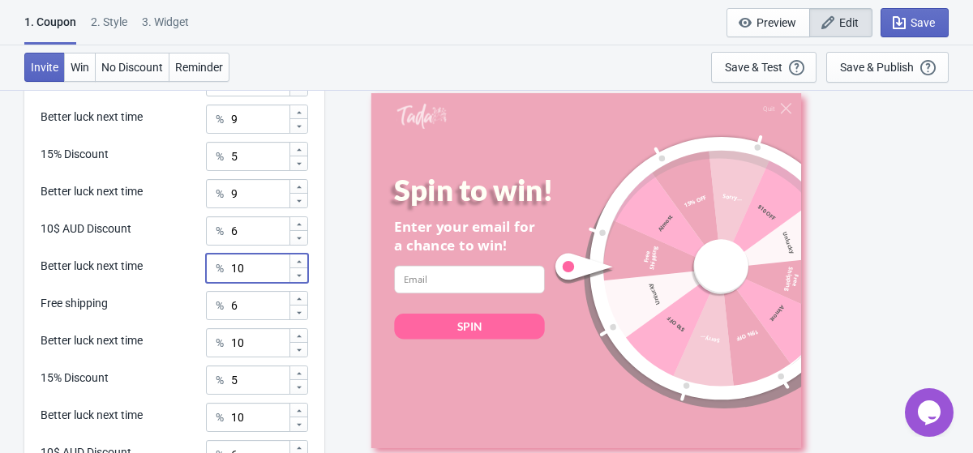
scroll to position [1022, 0]
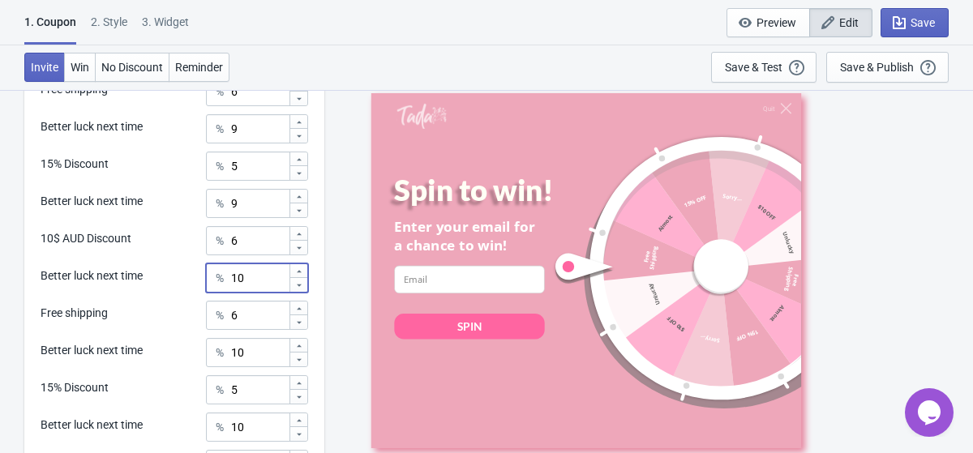
click at [302, 199] on icon at bounding box center [299, 197] width 10 height 10
type input "10"
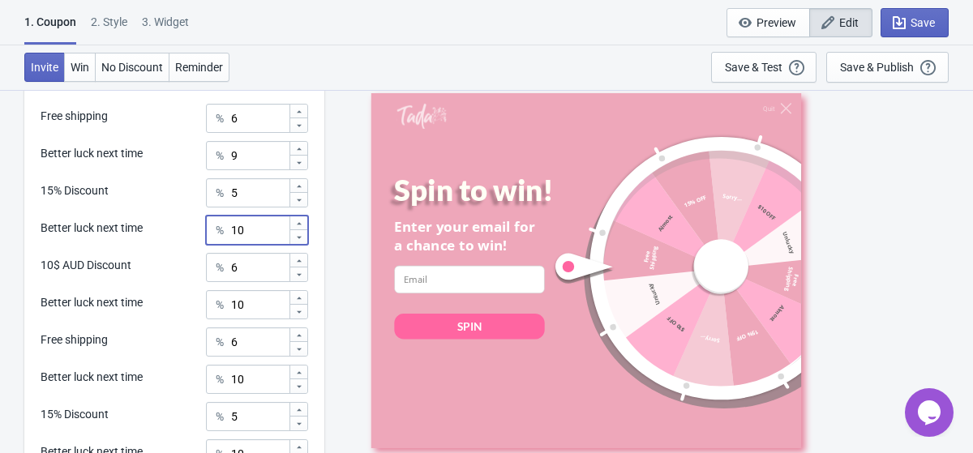
scroll to position [978, 0]
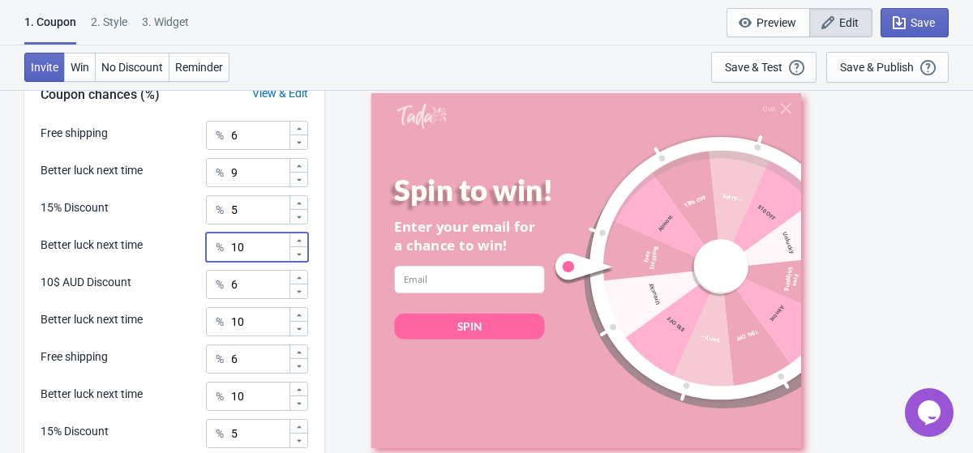
click at [298, 163] on icon at bounding box center [299, 166] width 10 height 10
type input "10"
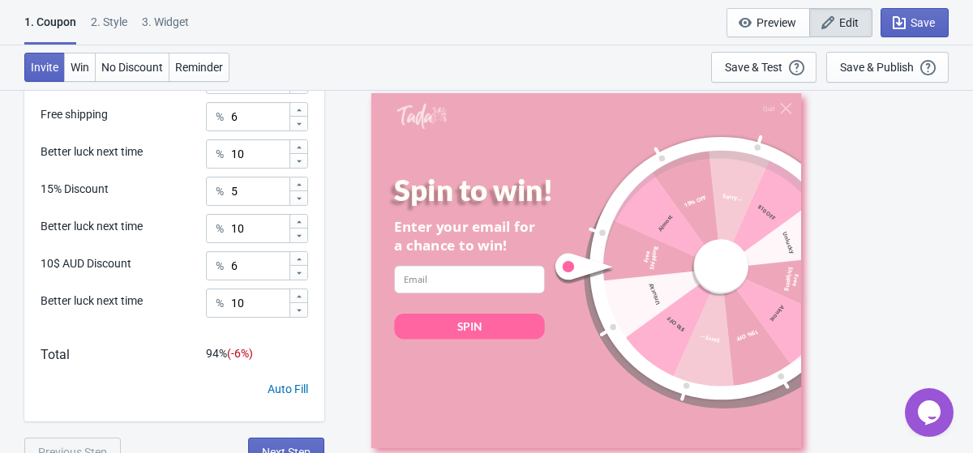
scroll to position [1218, 0]
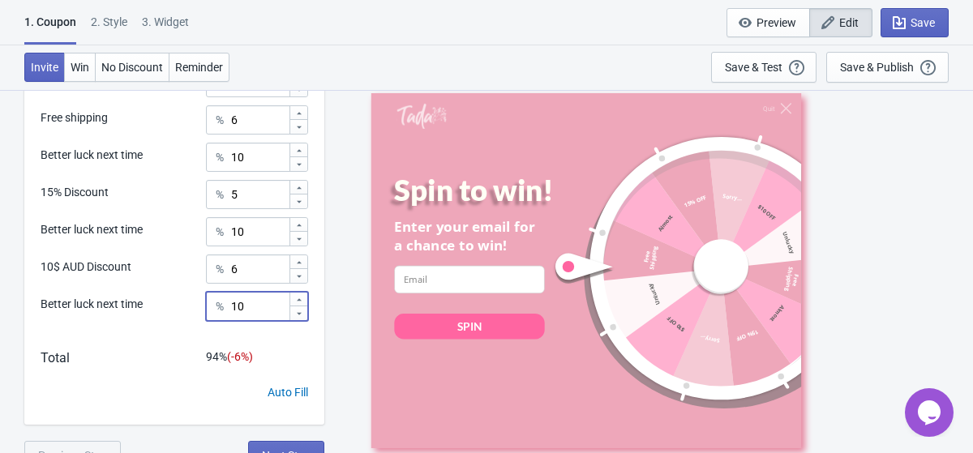
click at [298, 298] on icon at bounding box center [299, 299] width 5 height 2
type input "11"
click at [298, 227] on icon at bounding box center [299, 225] width 10 height 10
type input "11"
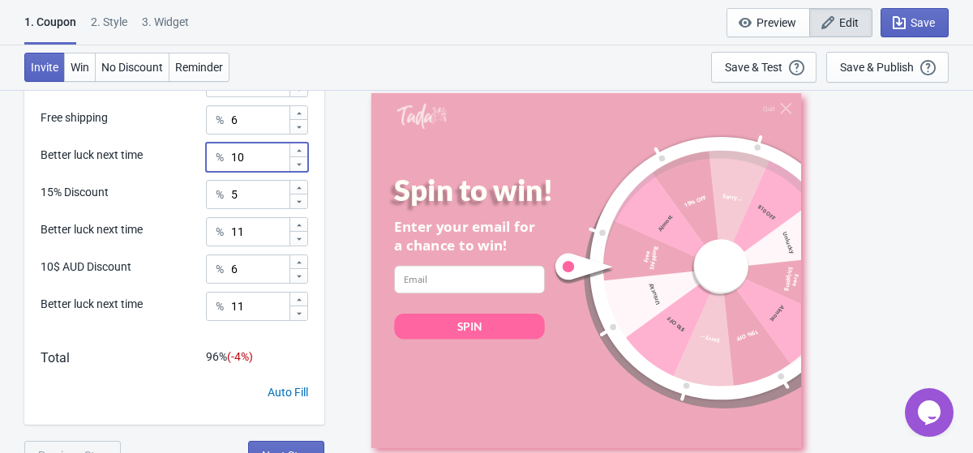
click at [299, 150] on icon at bounding box center [299, 150] width 5 height 2
type input "11"
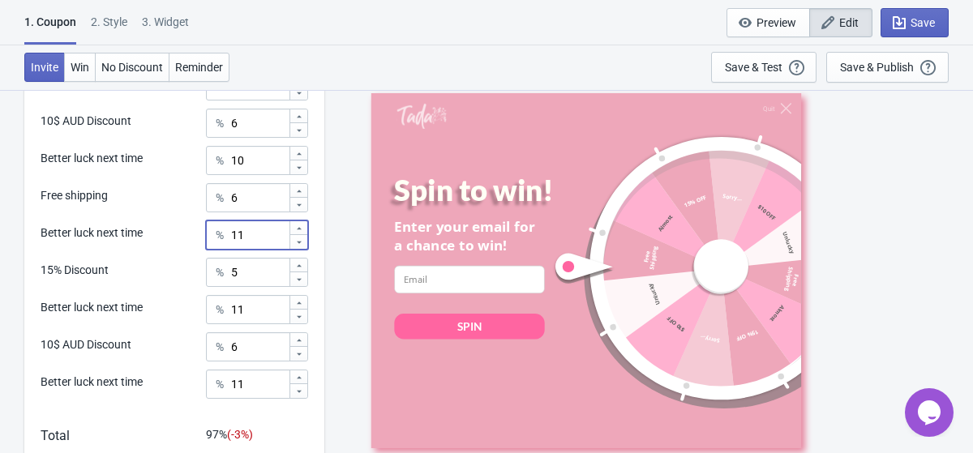
scroll to position [1138, 0]
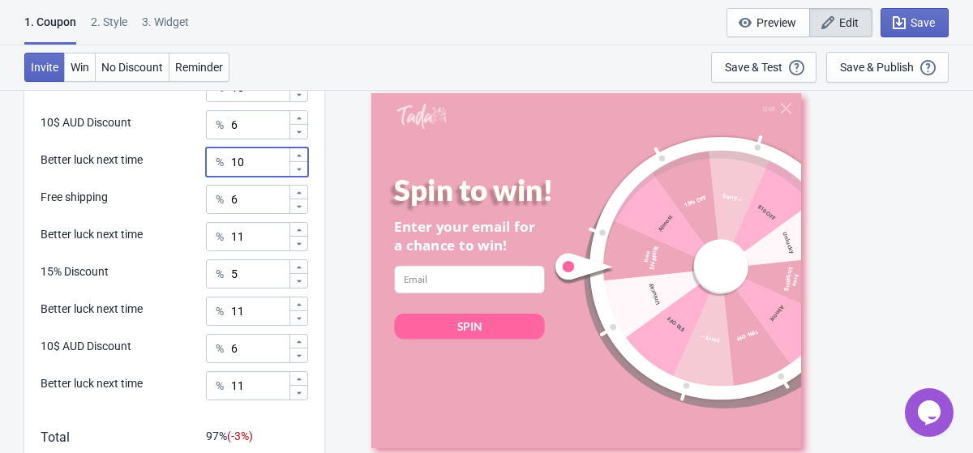
click at [301, 156] on icon at bounding box center [299, 155] width 5 height 2
type input "11"
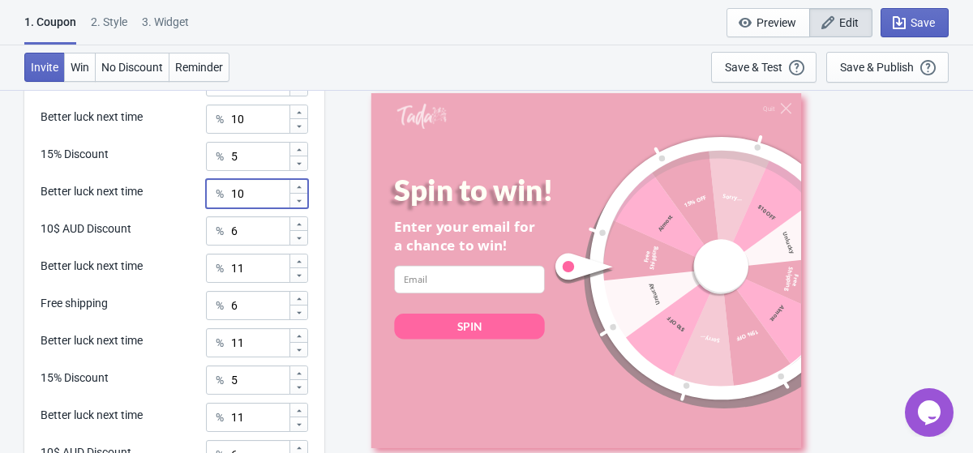
click at [301, 186] on icon at bounding box center [299, 187] width 10 height 10
type input "11"
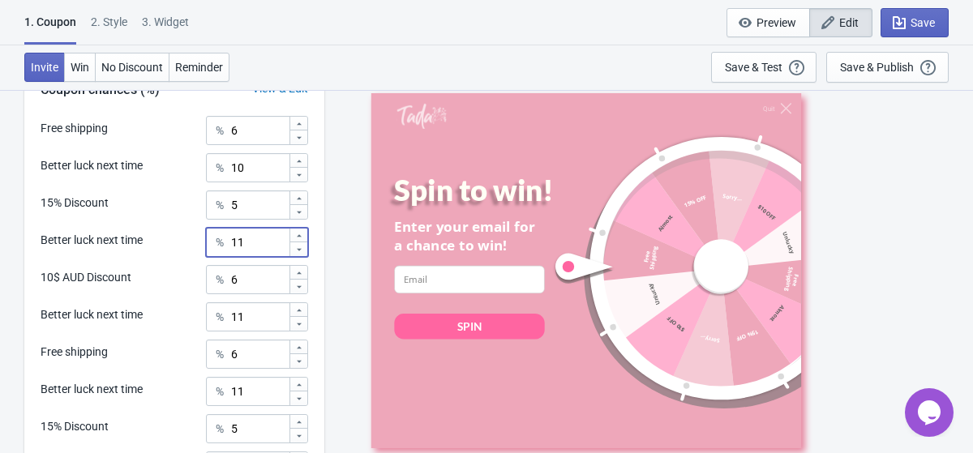
scroll to position [941, 0]
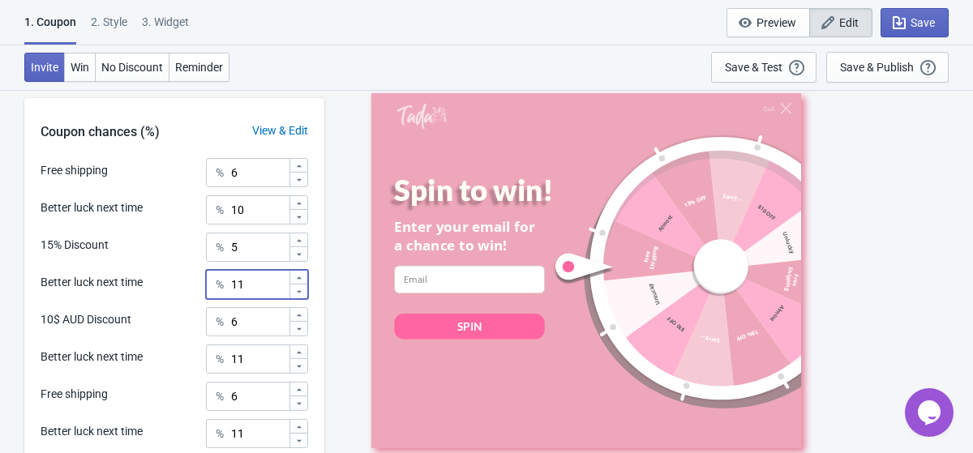
click at [302, 204] on icon at bounding box center [299, 204] width 10 height 10
type input "11"
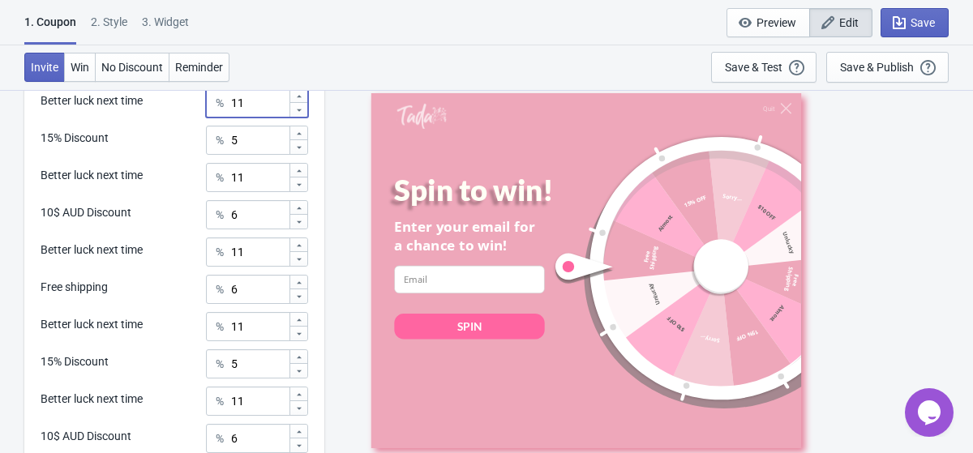
scroll to position [1235, 0]
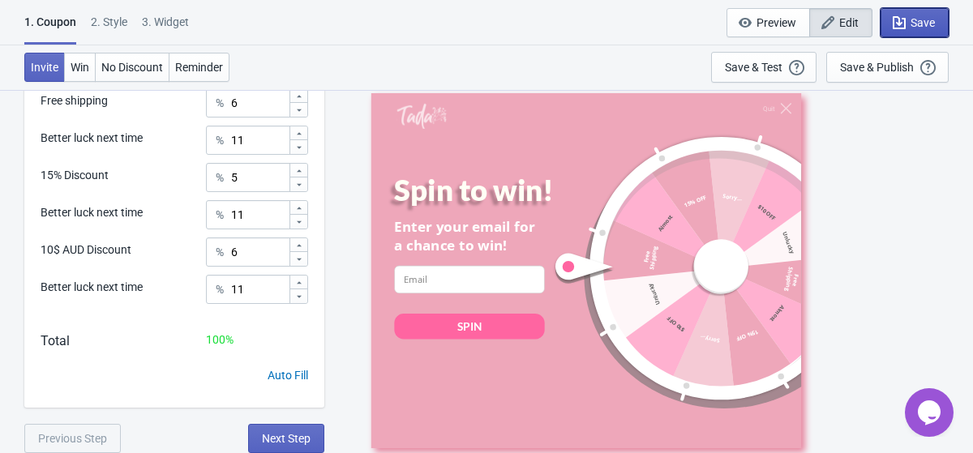
click at [900, 23] on icon "button" at bounding box center [899, 22] width 13 height 13
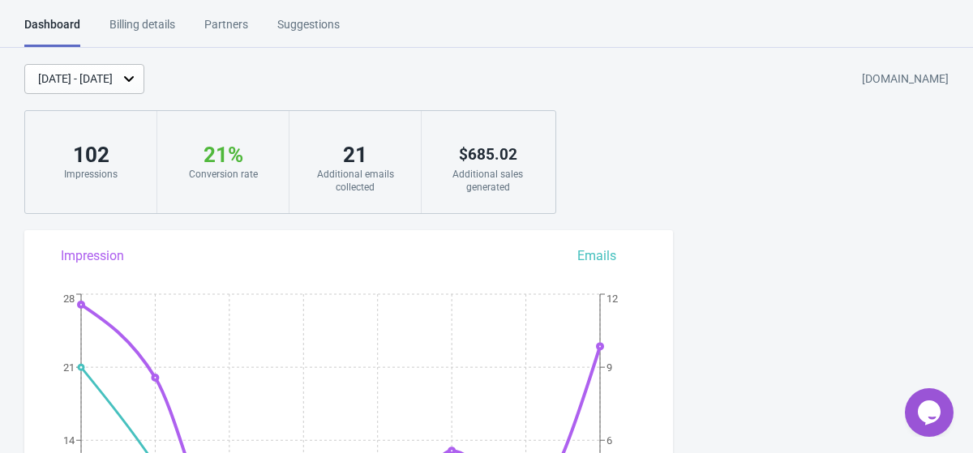
click at [345, 149] on div "21" at bounding box center [355, 155] width 99 height 26
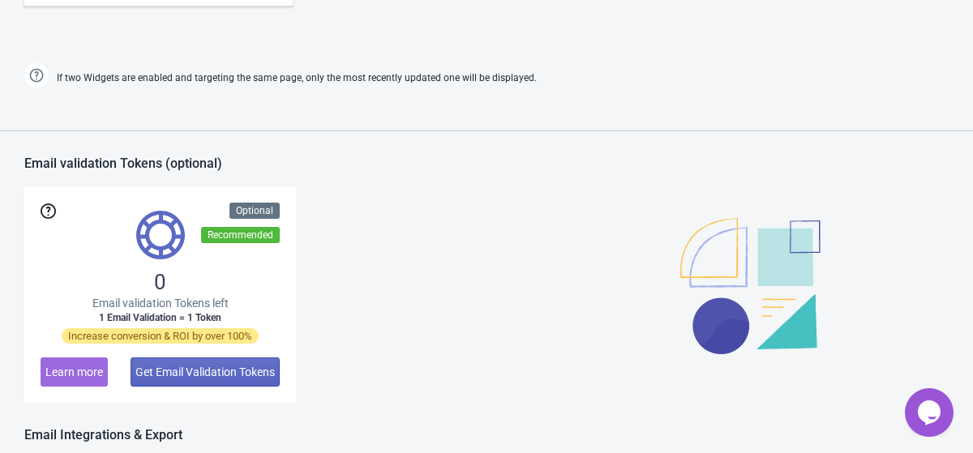
scroll to position [1265, 0]
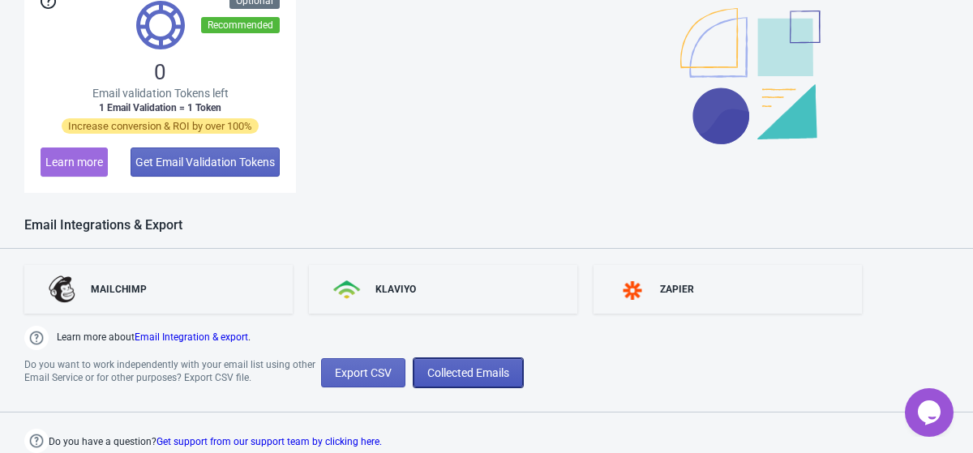
click at [465, 377] on span "Collected Emails" at bounding box center [468, 372] width 82 height 13
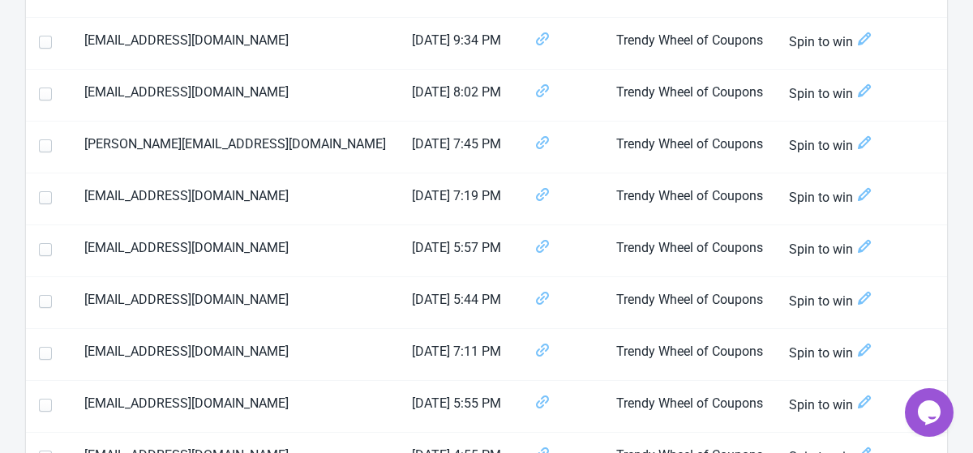
scroll to position [1007, 0]
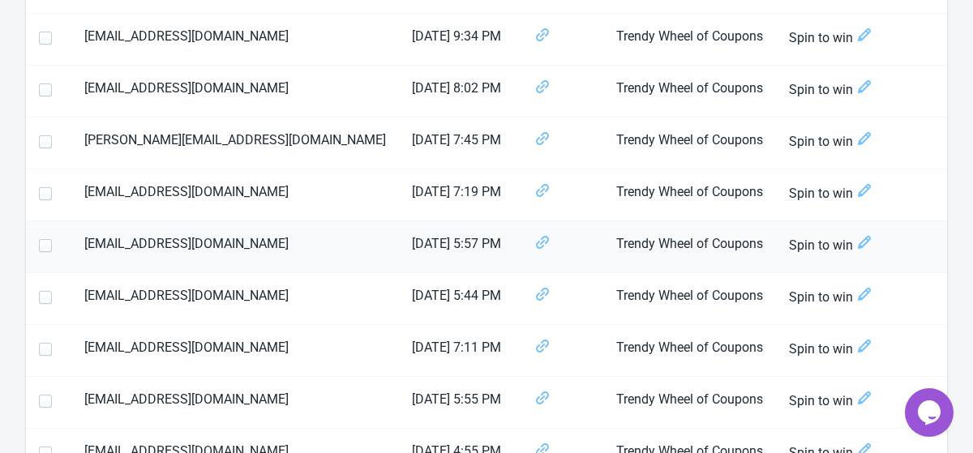
click at [521, 246] on td at bounding box center [562, 247] width 82 height 52
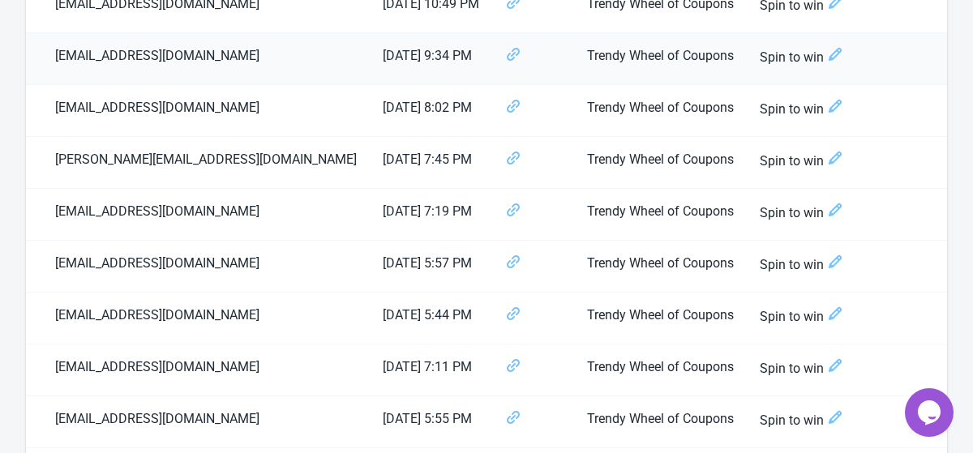
scroll to position [977, 0]
